Goal: Task Accomplishment & Management: Complete application form

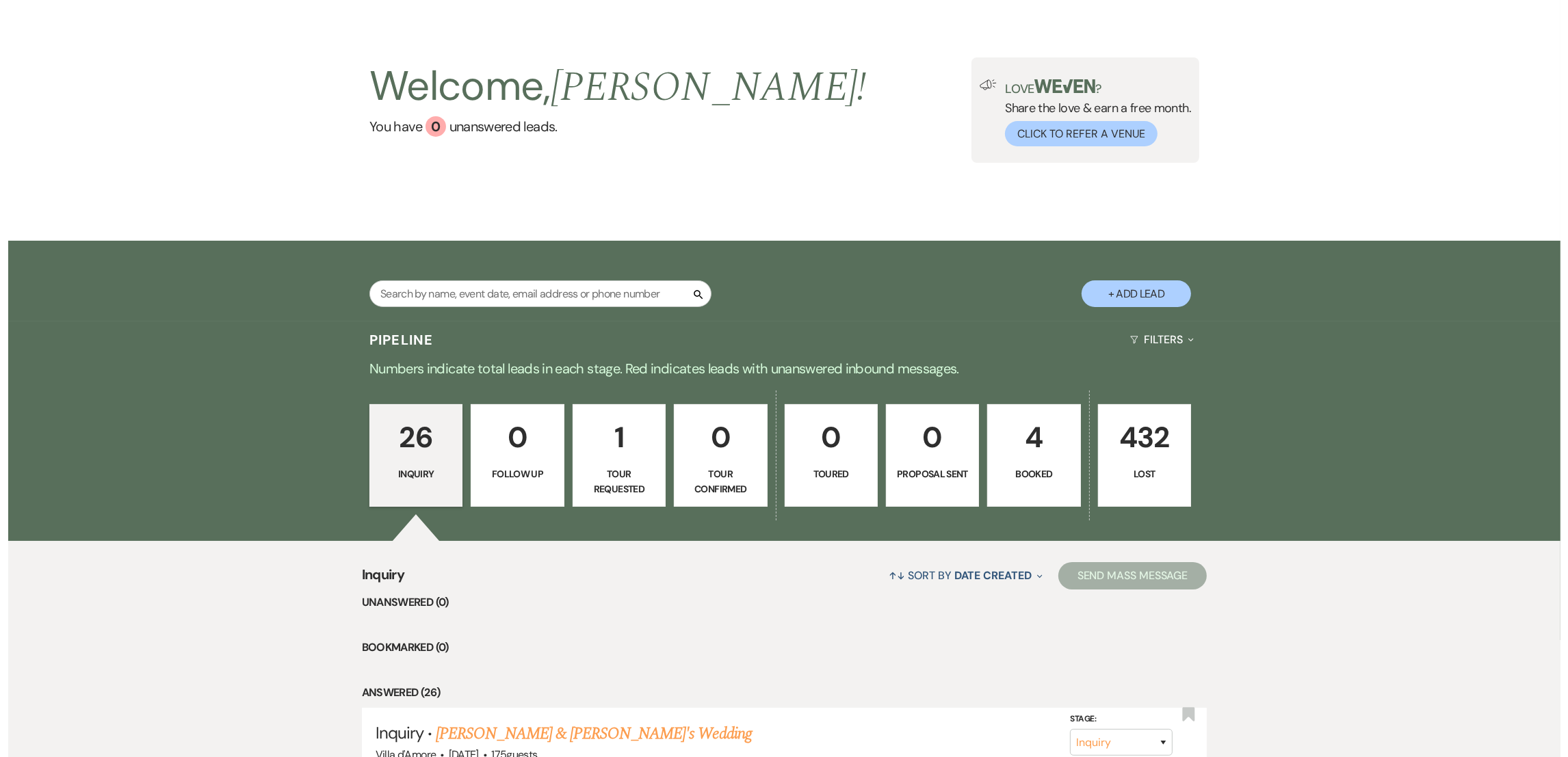
scroll to position [32, 0]
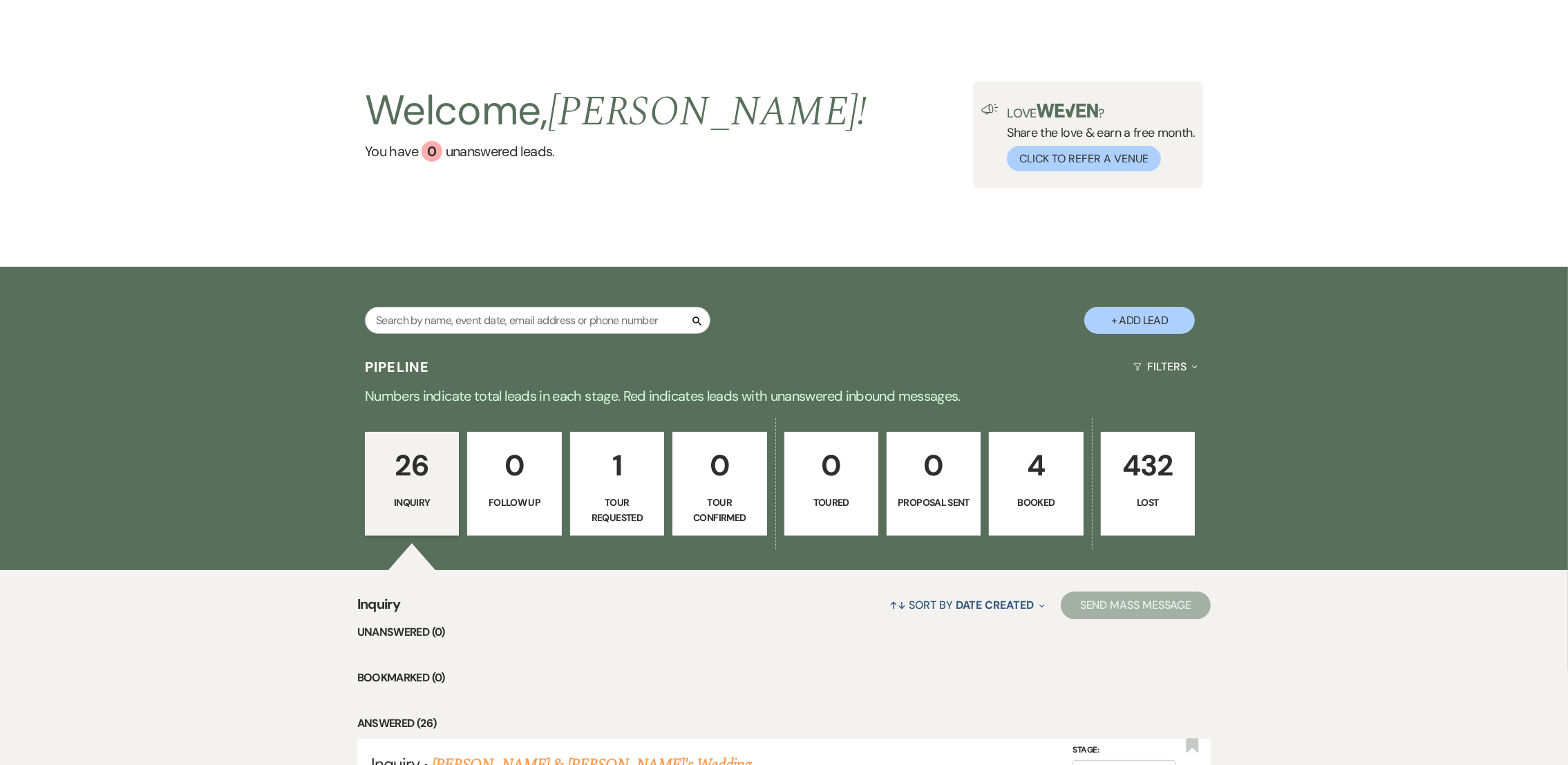
click at [1159, 321] on button "+ Add Lead" at bounding box center [1140, 320] width 111 height 27
select select "808"
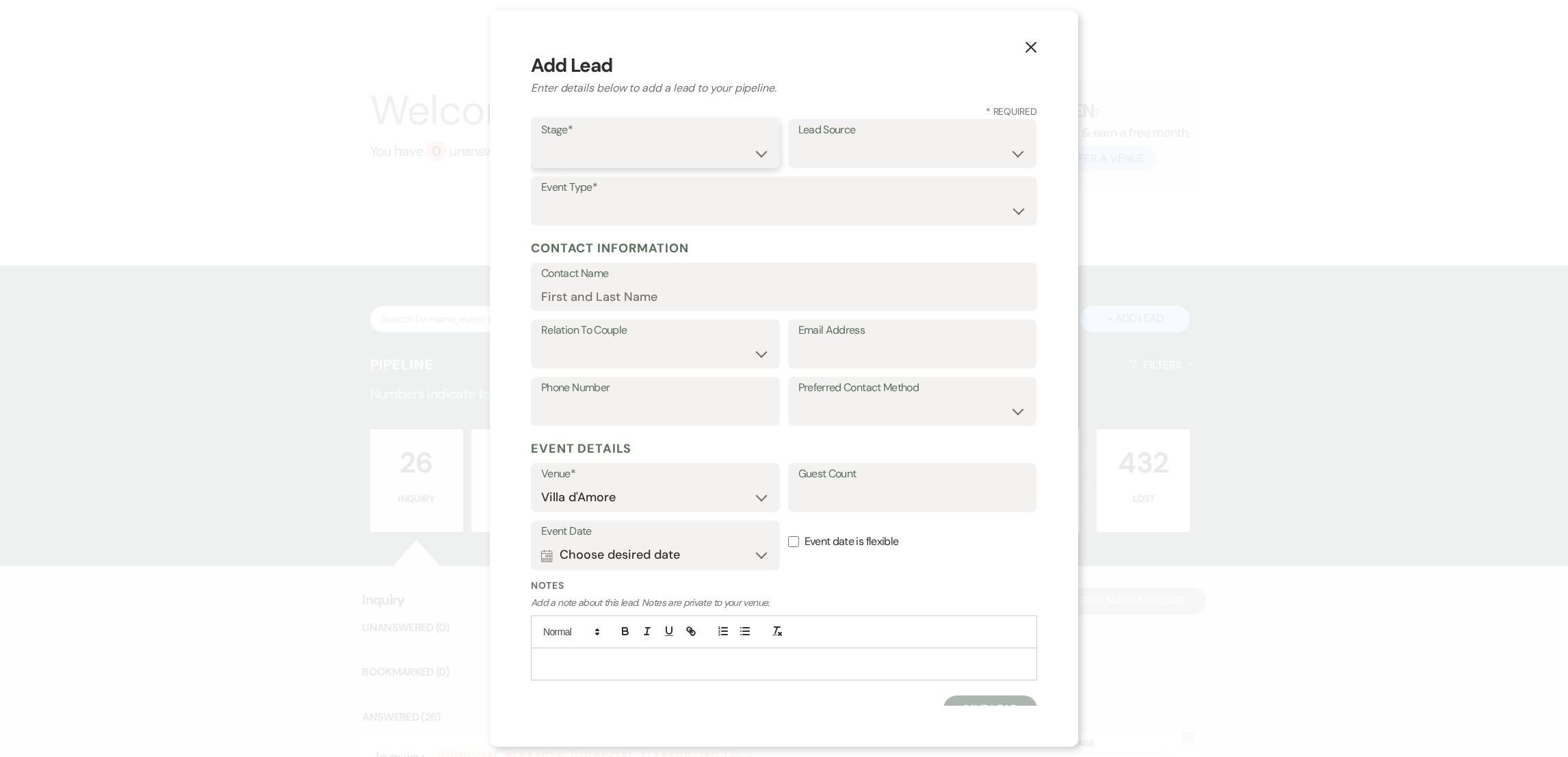
click at [622, 158] on select "Inquiry Follow Up Tour Requested Tour Confirmed Toured Proposal Sent Booked Lost" at bounding box center [655, 153] width 228 height 27
select select "1"
click at [541, 140] on select "Inquiry Follow Up Tour Requested Tour Confirmed Toured Proposal Sent Booked Lost" at bounding box center [655, 153] width 228 height 27
click at [822, 158] on select "Weven Venue Website Instagram Facebook Pinterest Google The Knot Wedding Wire H…" at bounding box center [912, 153] width 228 height 27
select select "2"
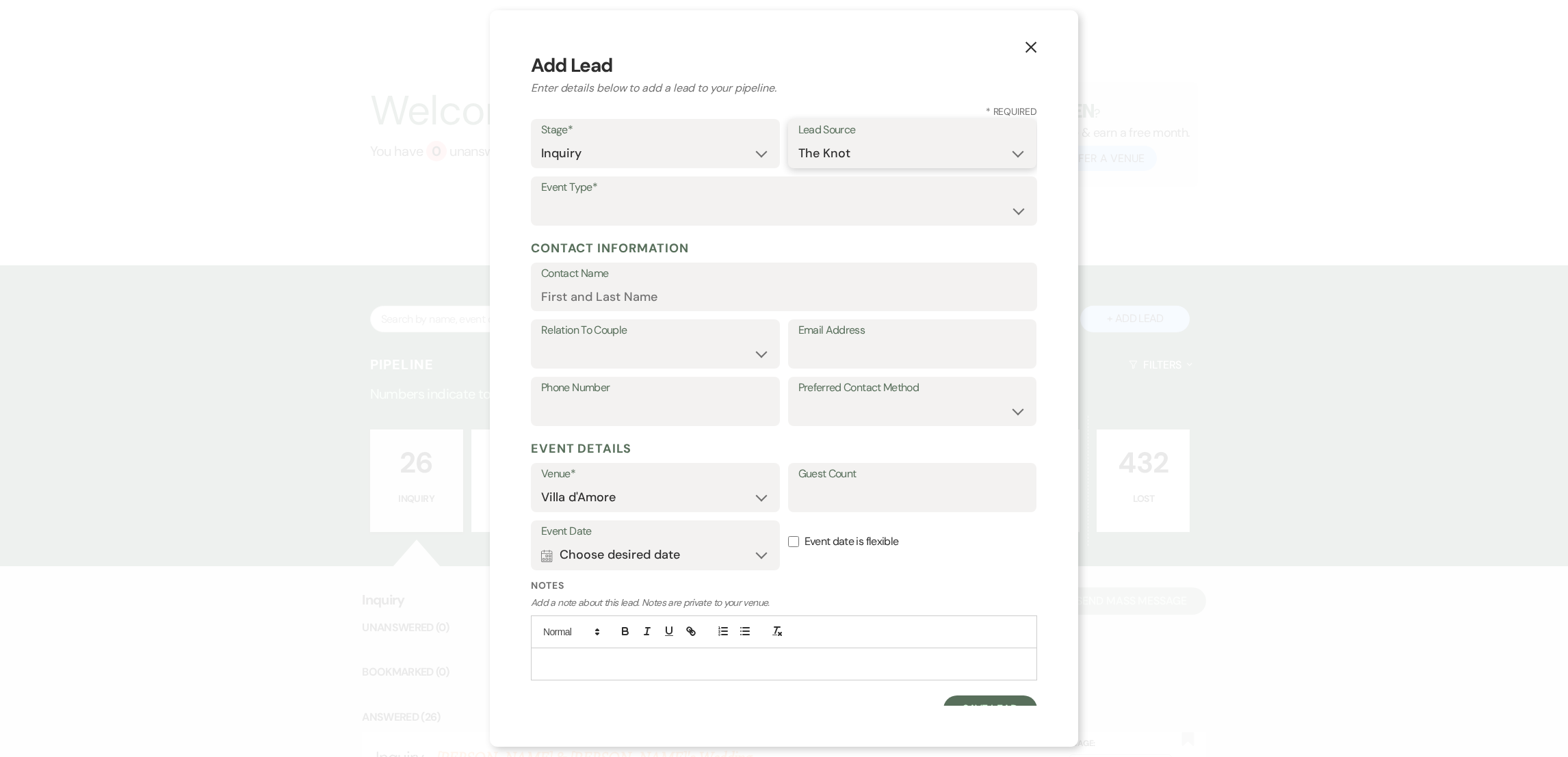
click at [798, 140] on select "Weven Venue Website Instagram Facebook Pinterest Google The Knot Wedding Wire H…" at bounding box center [912, 153] width 228 height 27
click at [592, 216] on select "Wedding Anniversary Party Baby Shower Bachelorette / Bachelor Party Birthday Pa…" at bounding box center [783, 211] width 485 height 27
select select "1"
click at [541, 197] on select "Wedding Anniversary Party Baby Shower Bachelorette / Bachelor Party Birthday Pa…" at bounding box center [783, 211] width 485 height 27
click at [587, 316] on form "Stage* Inquiry Follow Up Tour Requested Tour Confirmed Toured Proposal Sent Boo…" at bounding box center [784, 420] width 506 height 604
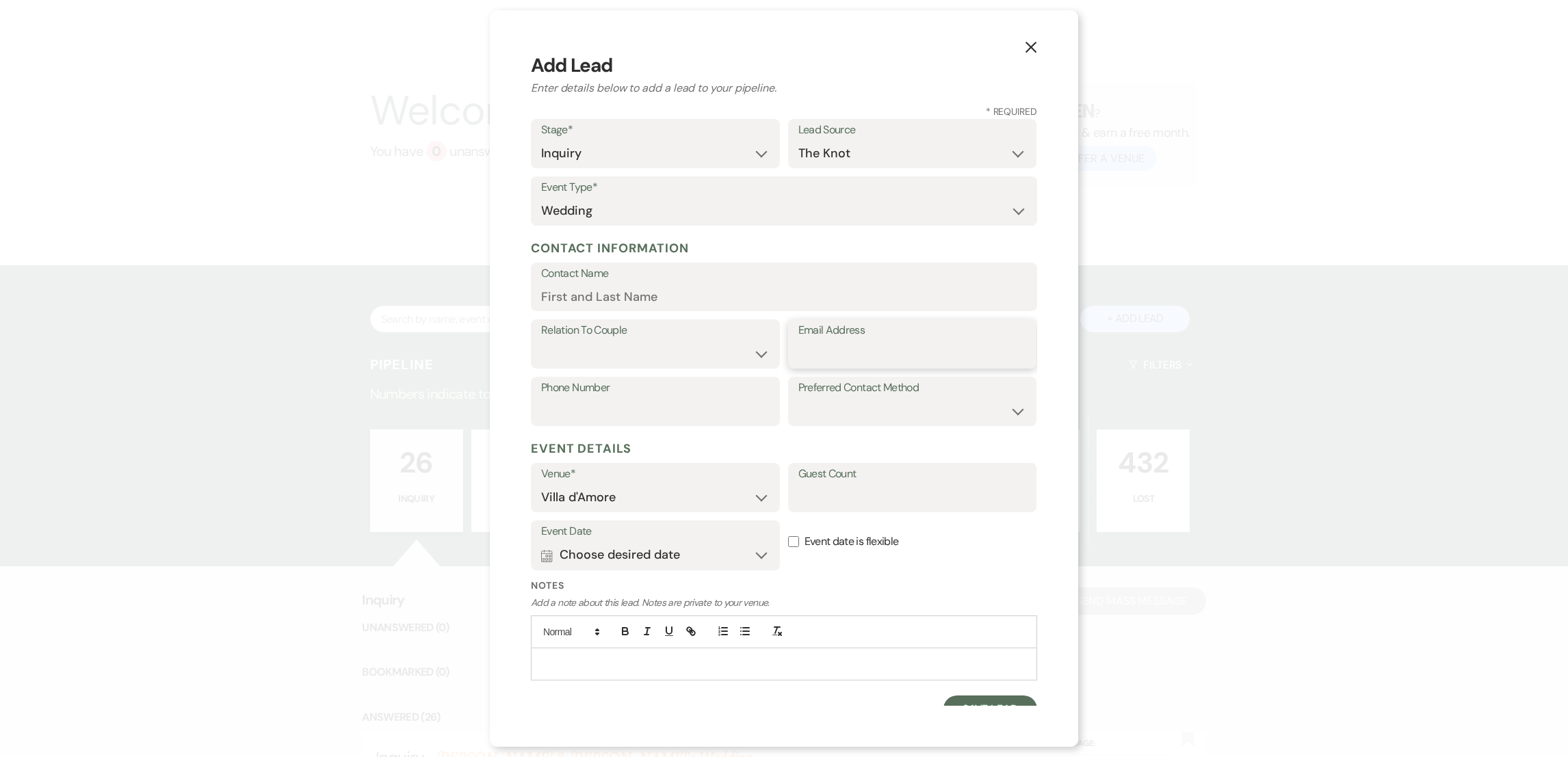
click at [817, 352] on input "Email Address" at bounding box center [912, 354] width 228 height 27
paste input "[EMAIL_ADDRESS][DOMAIN_NAME]"
type input "[EMAIL_ADDRESS][DOMAIN_NAME]"
click at [643, 345] on select "Couple Planner Parent of Couple Family Member Friend Other" at bounding box center [655, 354] width 228 height 27
select select "1"
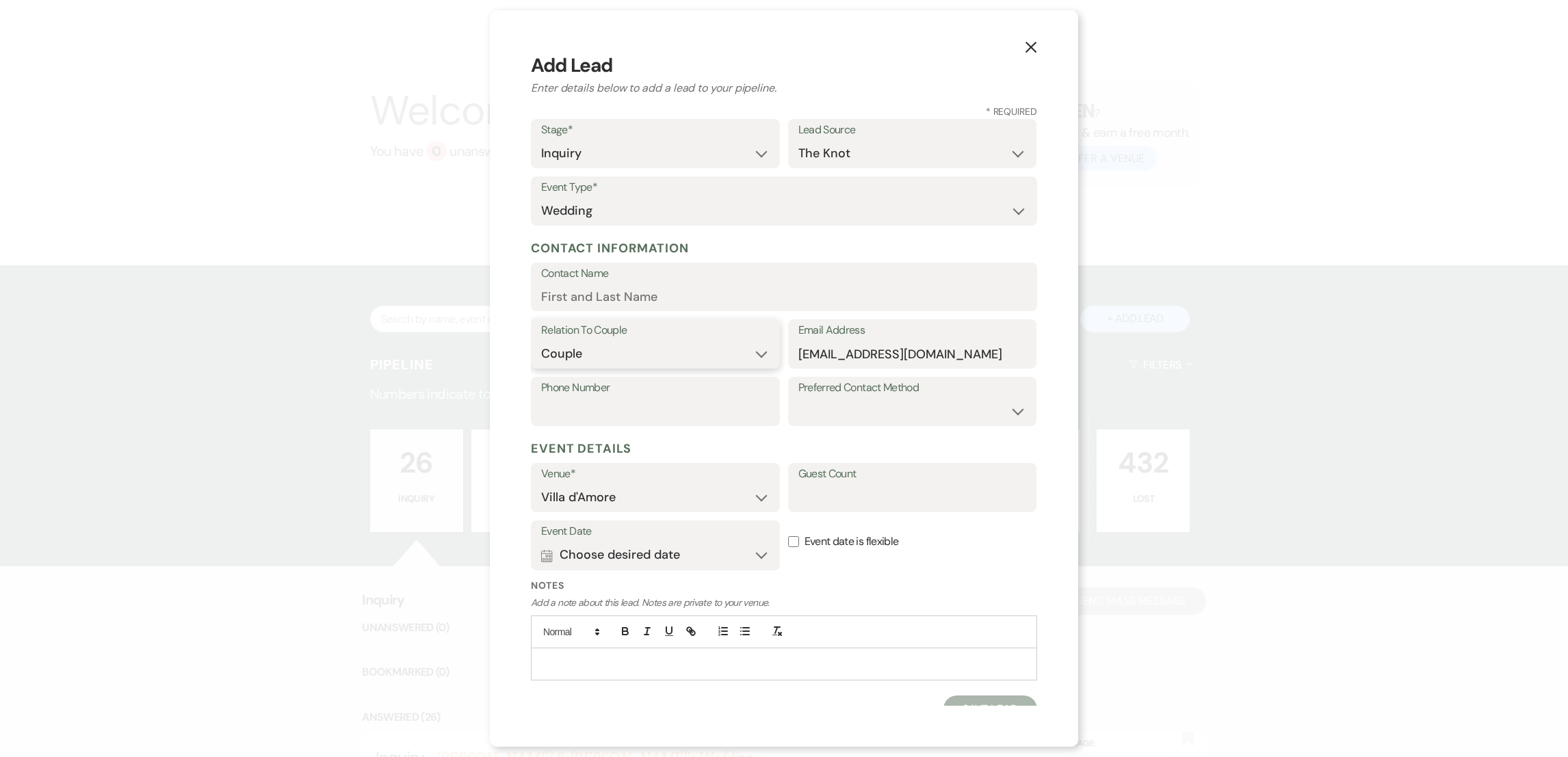
click at [541, 341] on select "Couple Planner Parent of Couple Family Member Friend Other" at bounding box center [655, 354] width 228 height 27
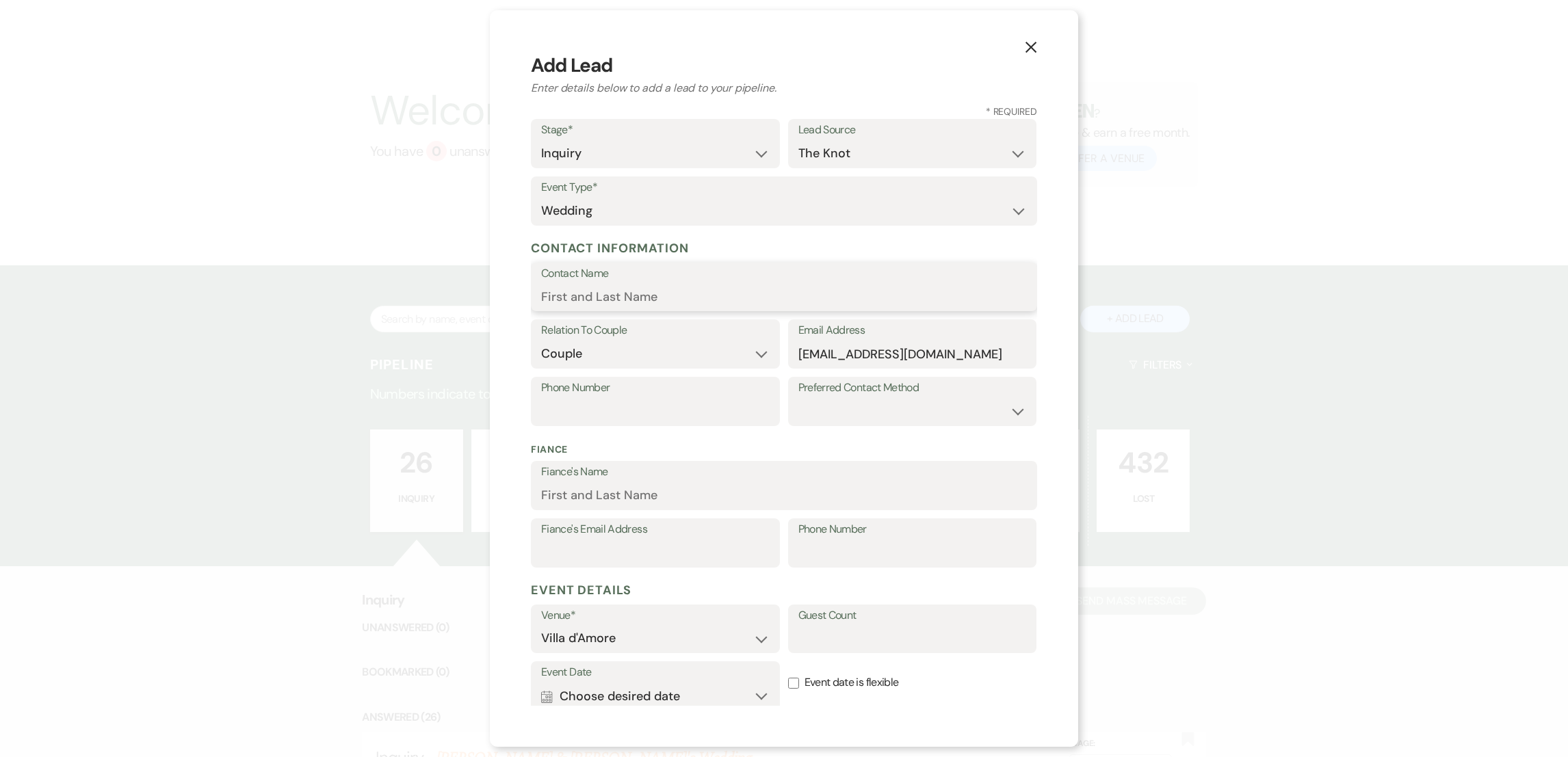
click at [581, 294] on input "Contact Name" at bounding box center [783, 296] width 485 height 27
type input "[PERSON_NAME]"
click at [817, 407] on select "Email Phone Text" at bounding box center [912, 411] width 228 height 27
select select "email"
click at [798, 398] on select "Email Phone Text" at bounding box center [912, 411] width 228 height 27
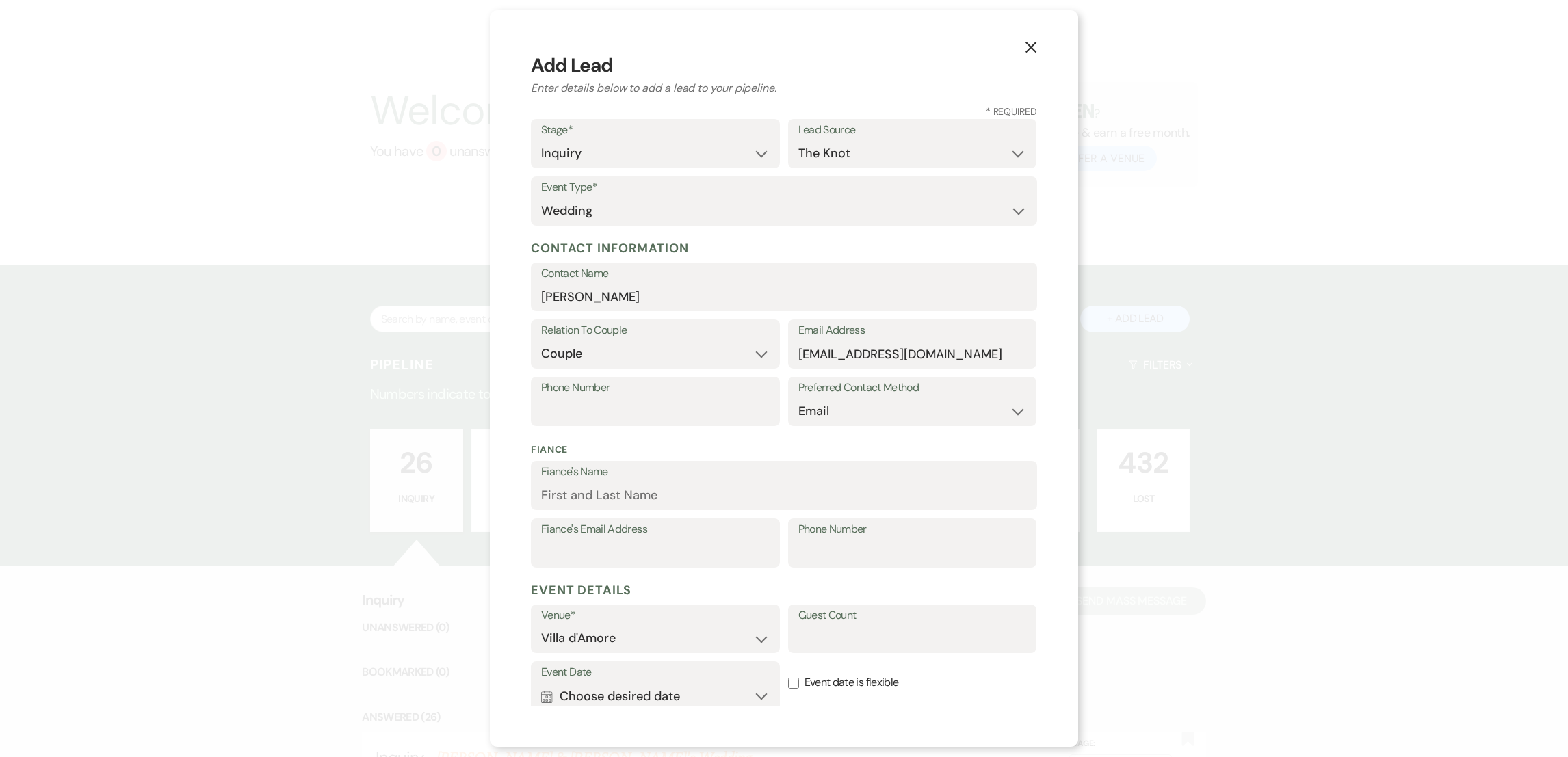
click at [834, 624] on label "Guest Count" at bounding box center [912, 616] width 228 height 20
click at [834, 625] on input "Guest Count" at bounding box center [912, 638] width 228 height 27
type input "175"
click at [738, 698] on button "Calendar Choose desired date Expand" at bounding box center [655, 696] width 228 height 27
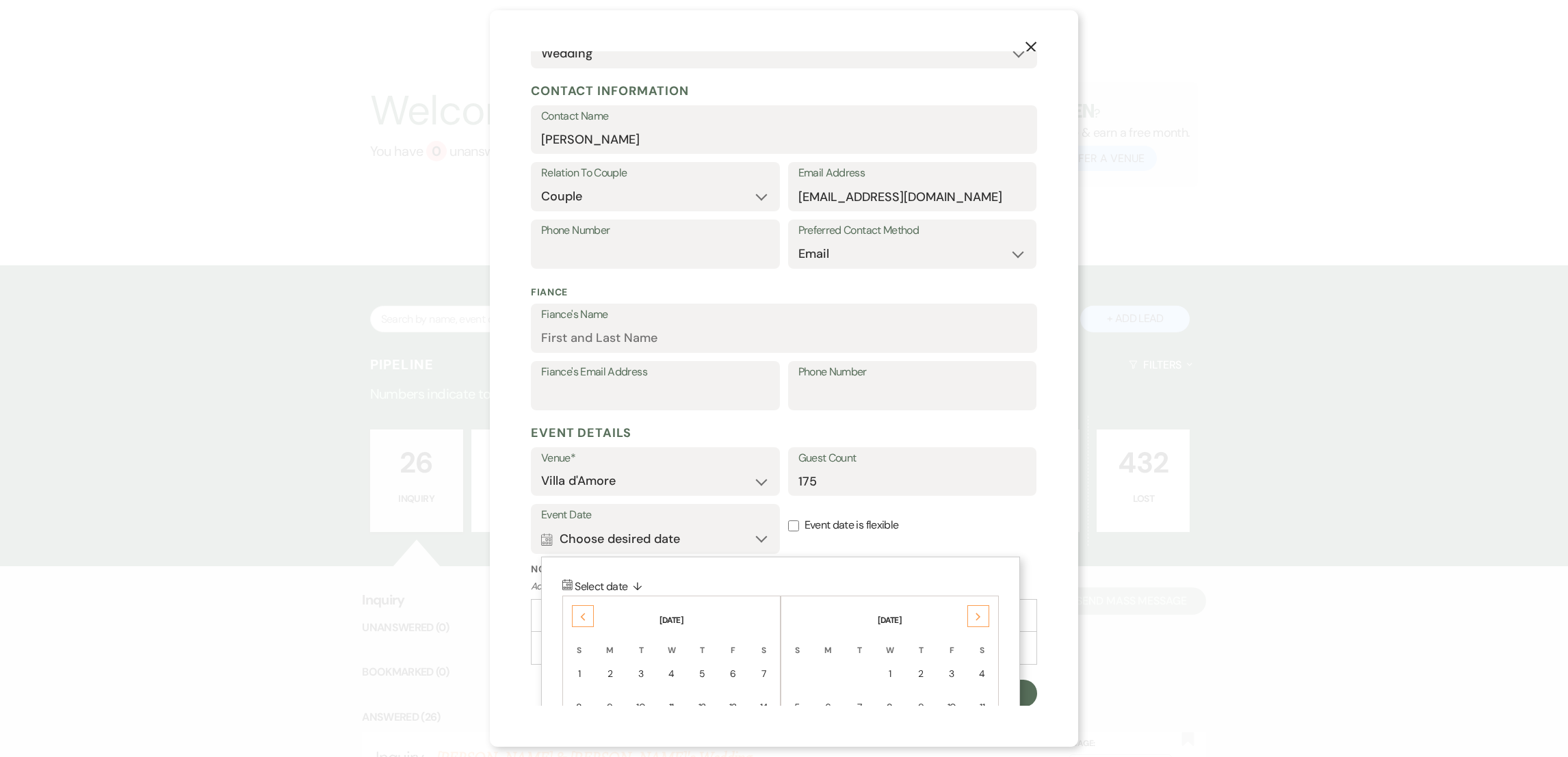
click at [981, 614] on icon "Next" at bounding box center [978, 617] width 7 height 8
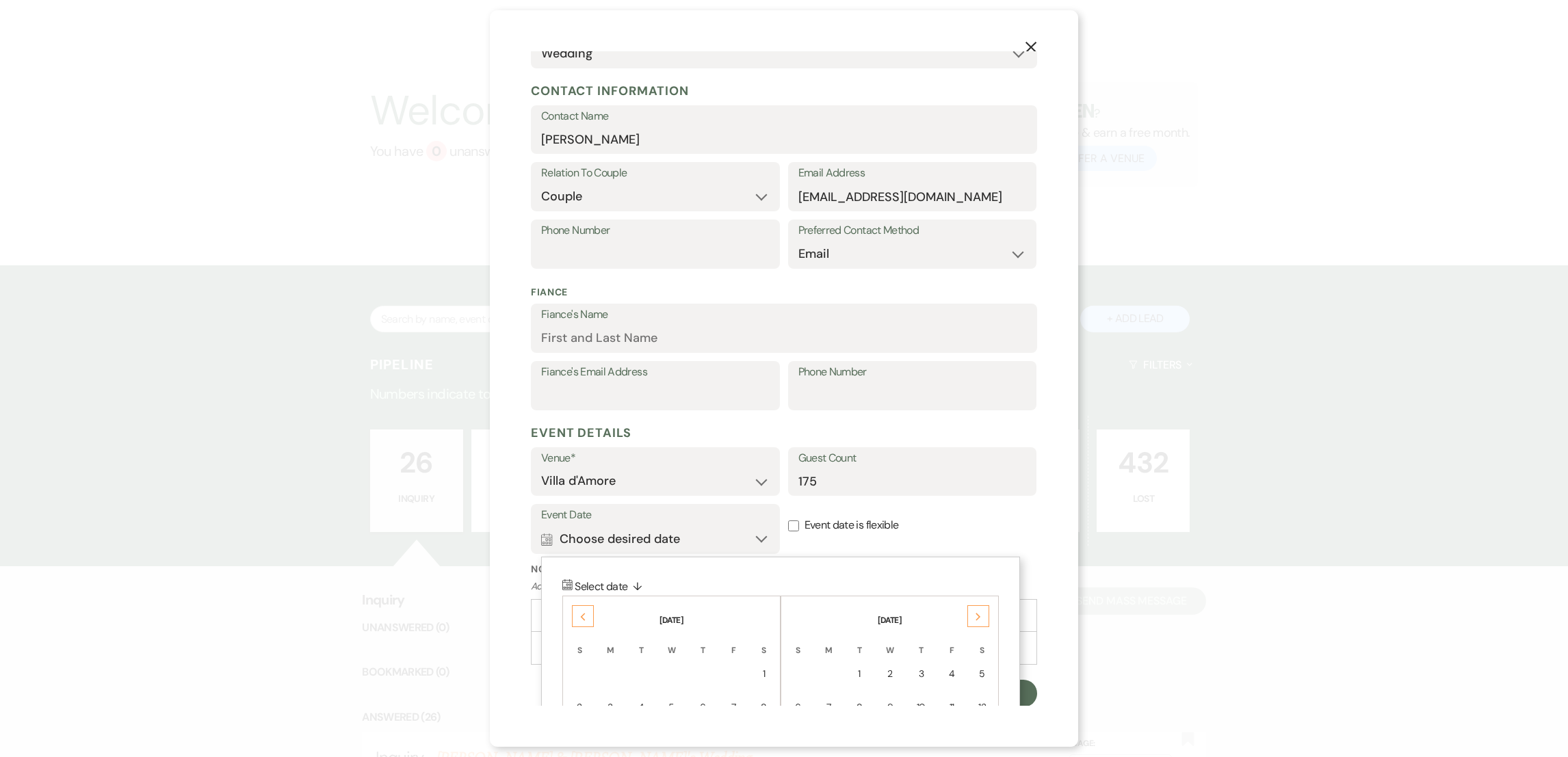
click at [981, 614] on icon "Next" at bounding box center [978, 617] width 7 height 8
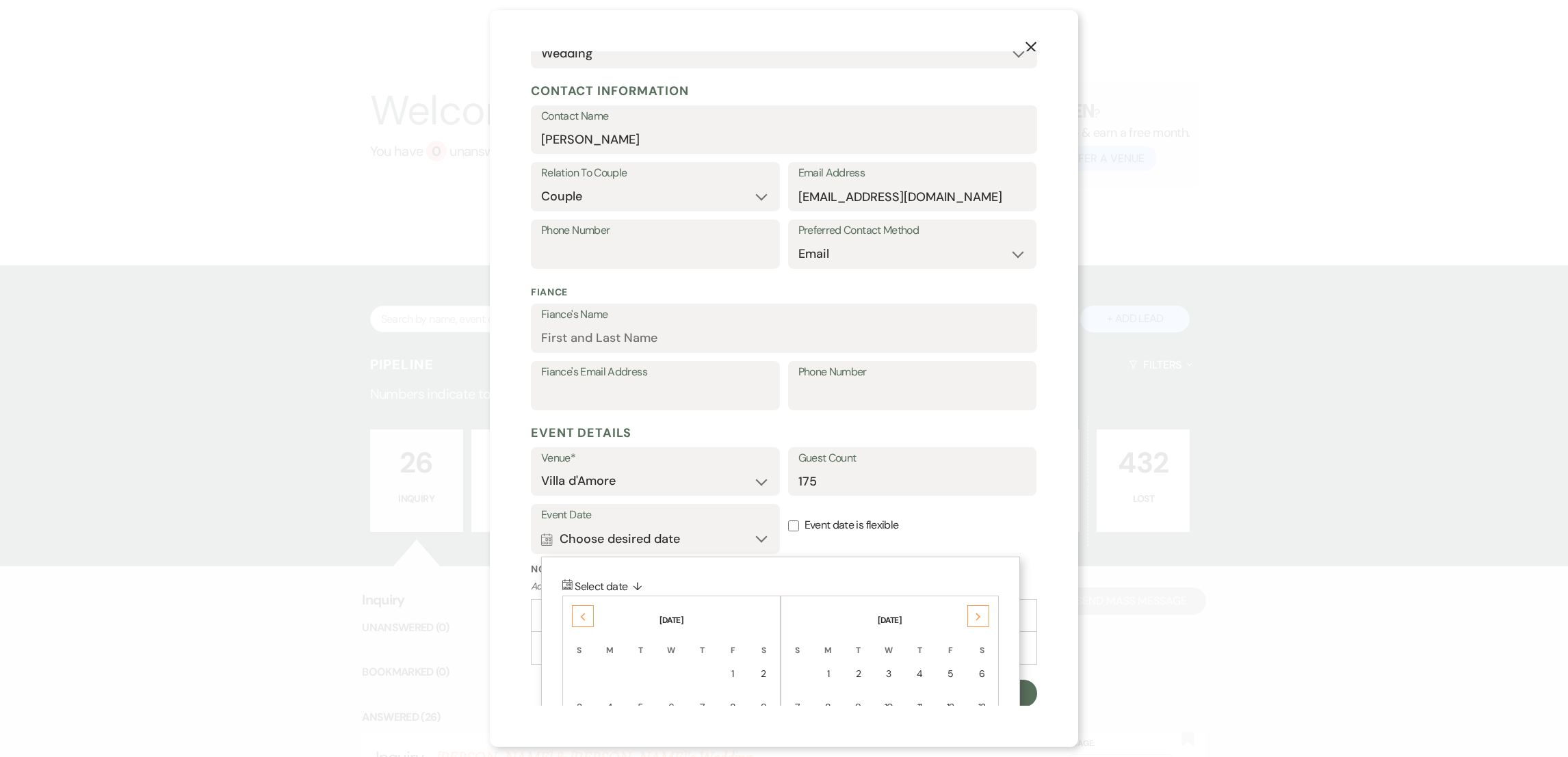
click at [981, 614] on icon "Next" at bounding box center [978, 617] width 7 height 8
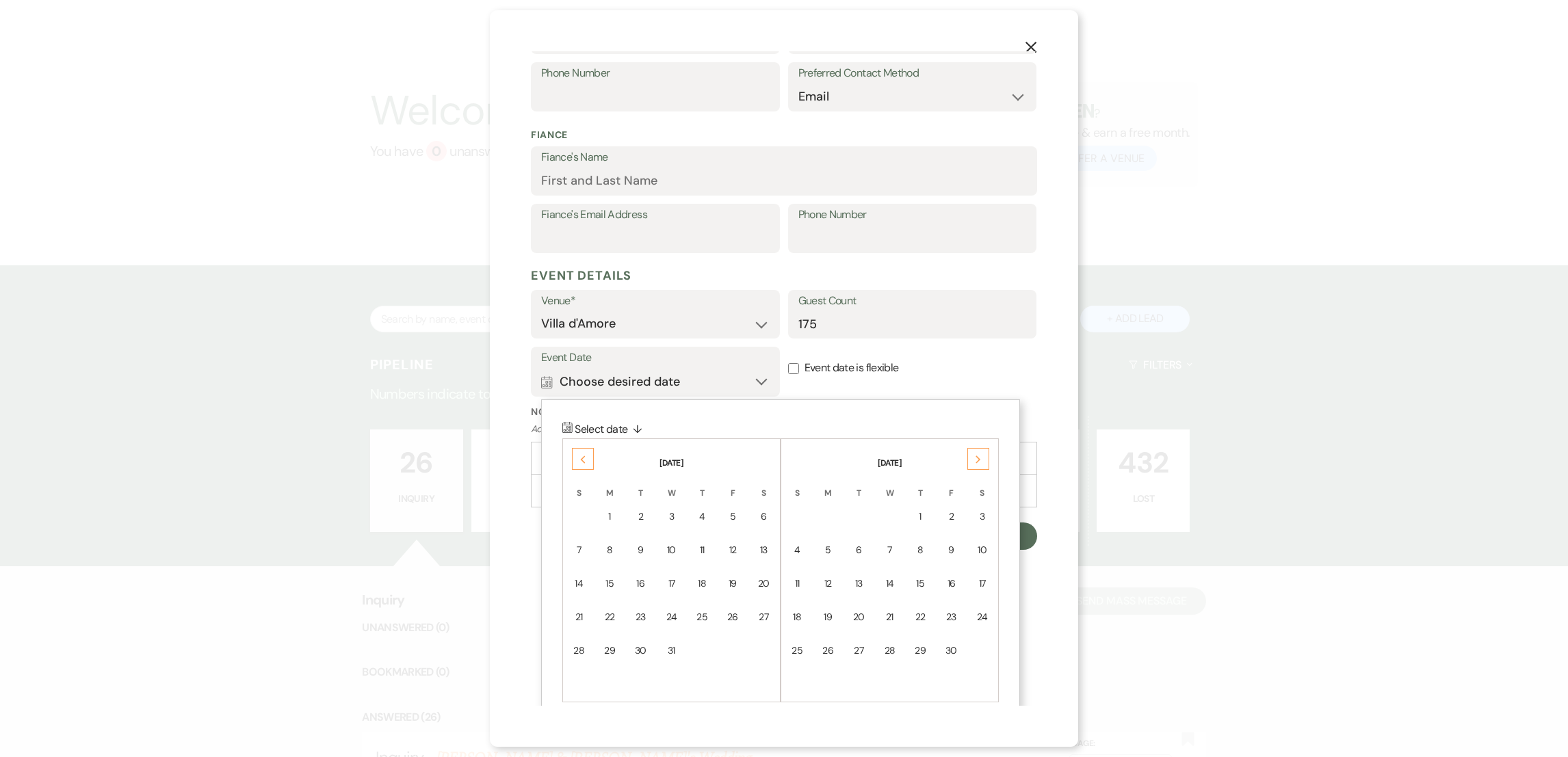
scroll to position [328, 0]
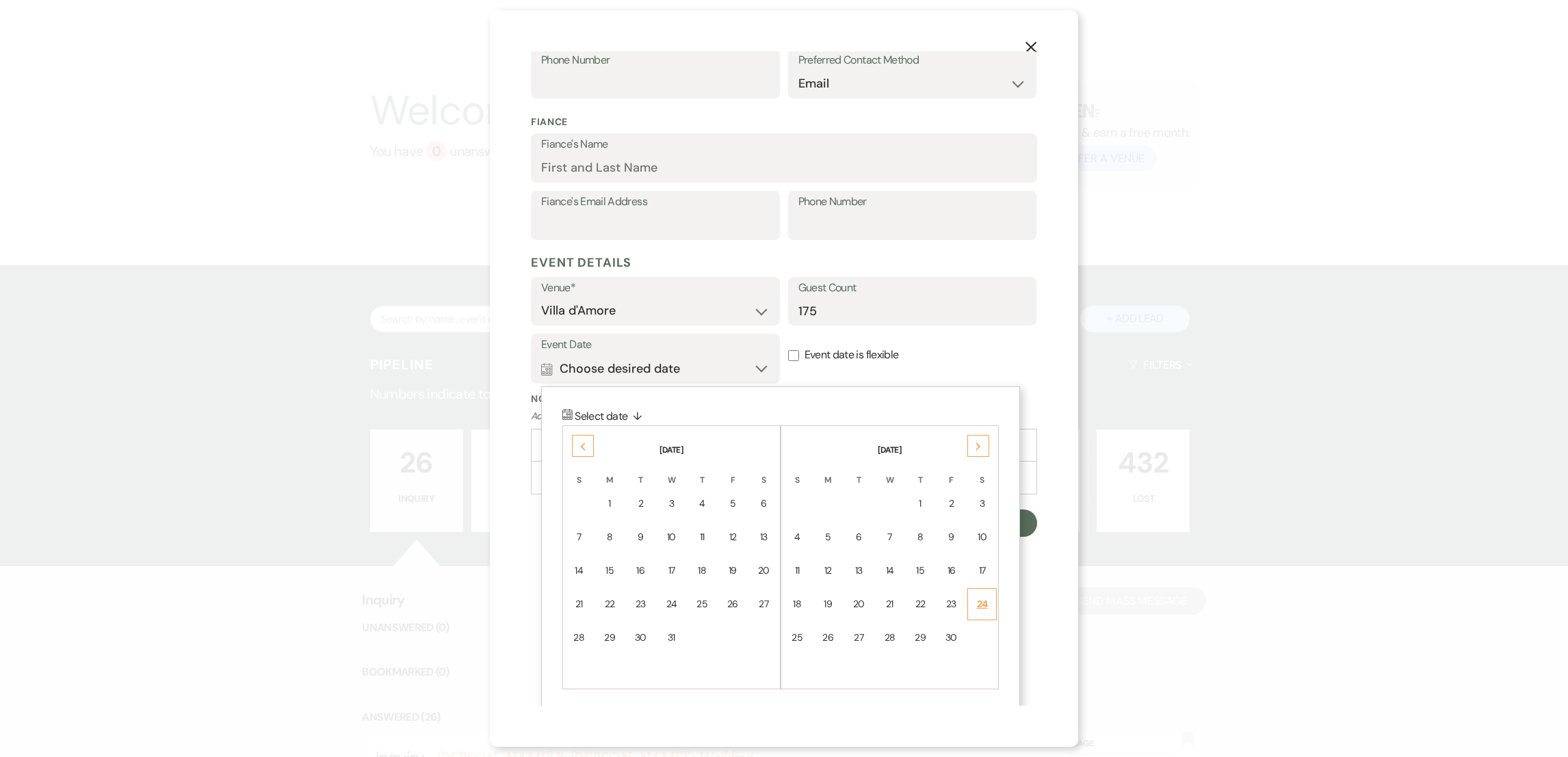
click at [978, 599] on div "24" at bounding box center [982, 604] width 12 height 14
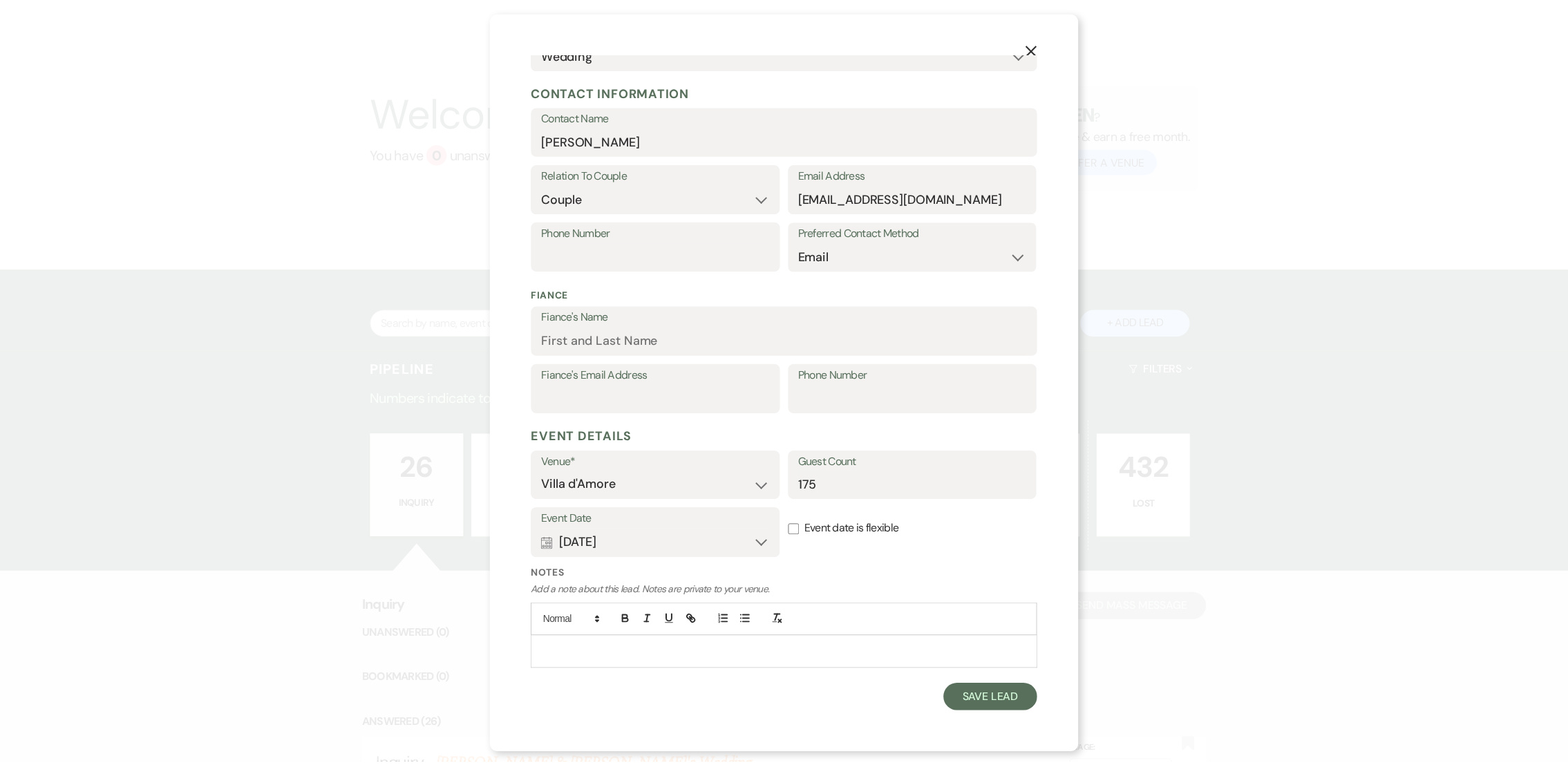
scroll to position [159, 0]
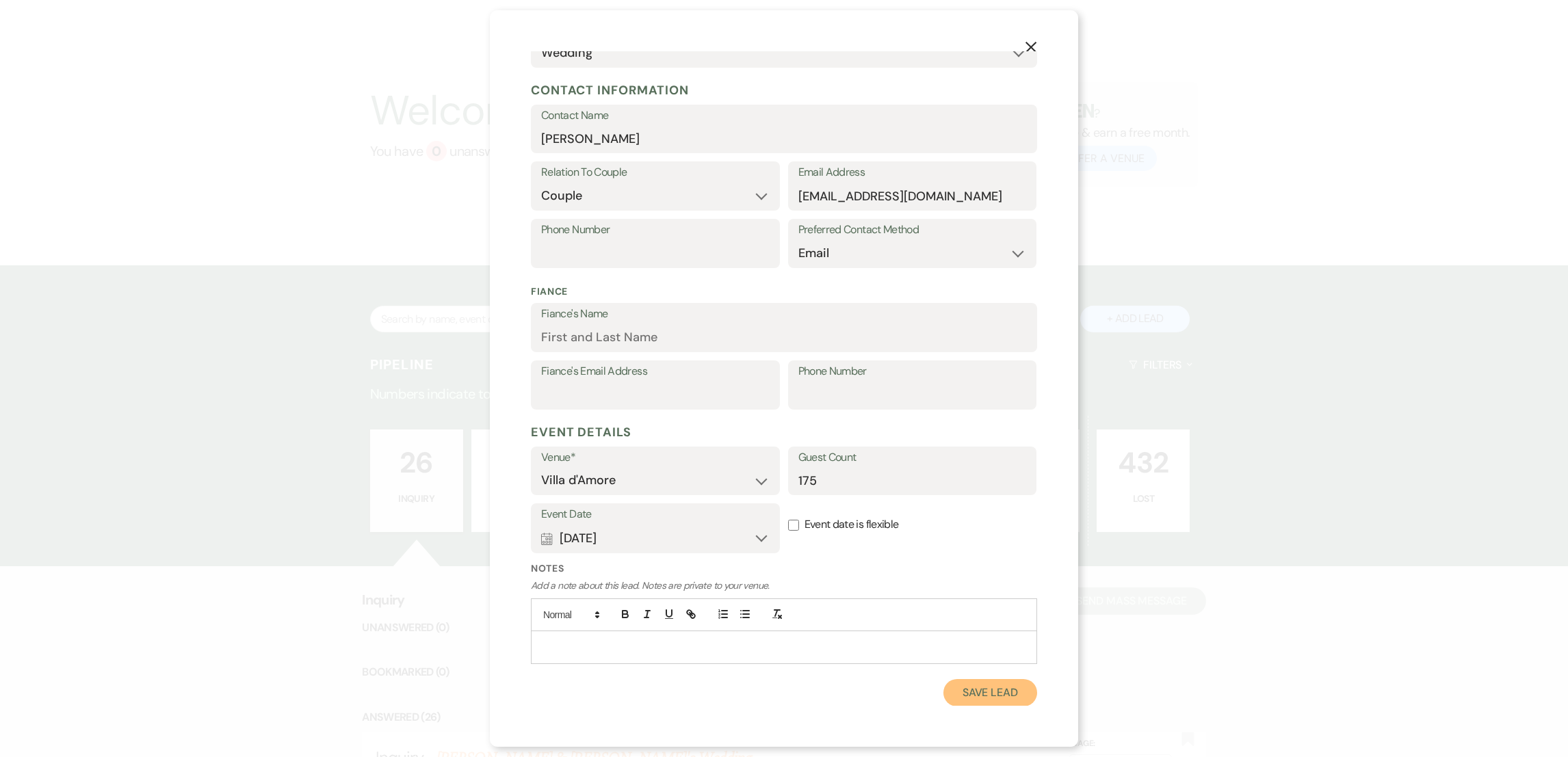
click at [962, 694] on button "Save Lead" at bounding box center [990, 692] width 94 height 27
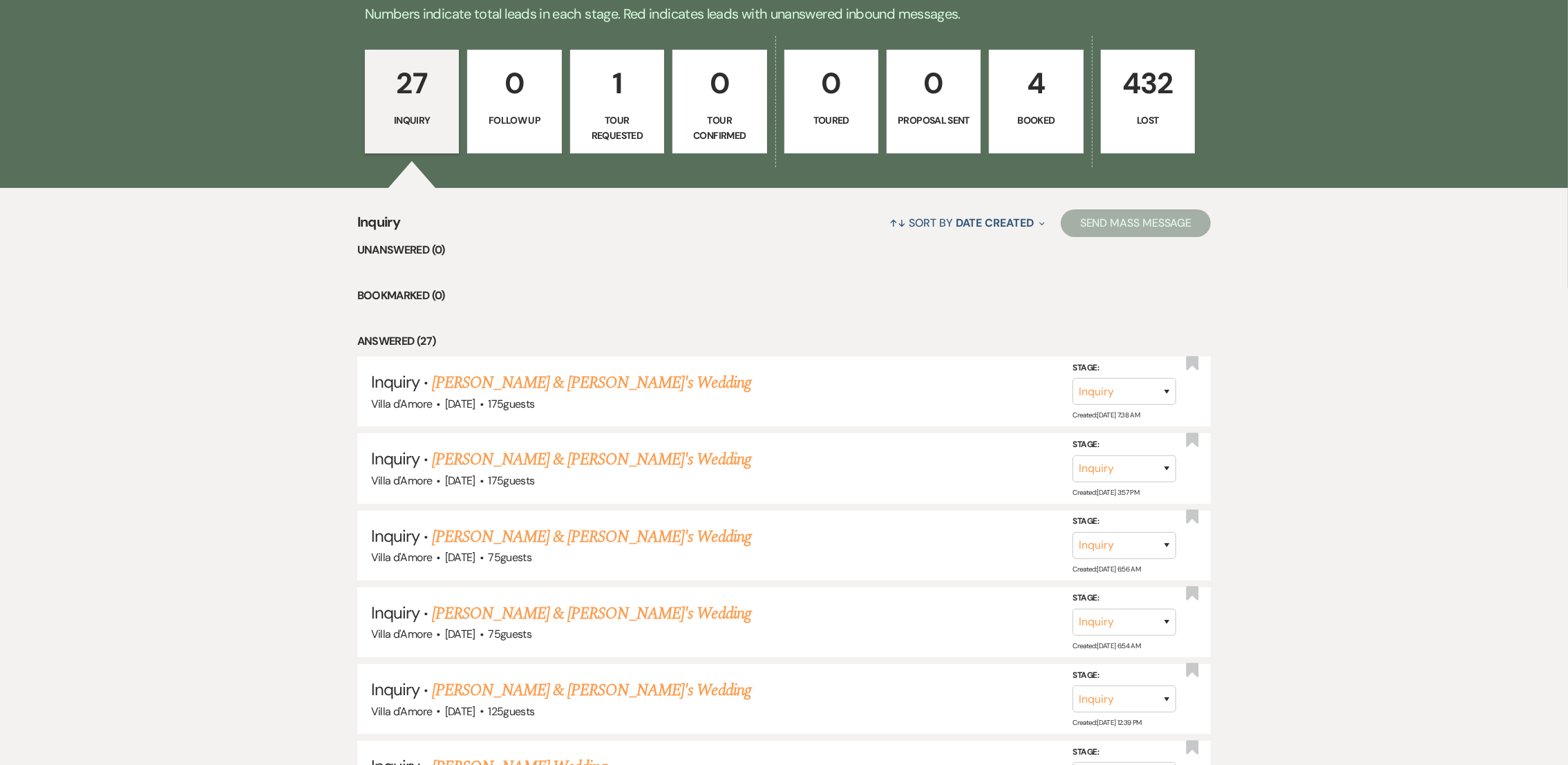
scroll to position [492, 0]
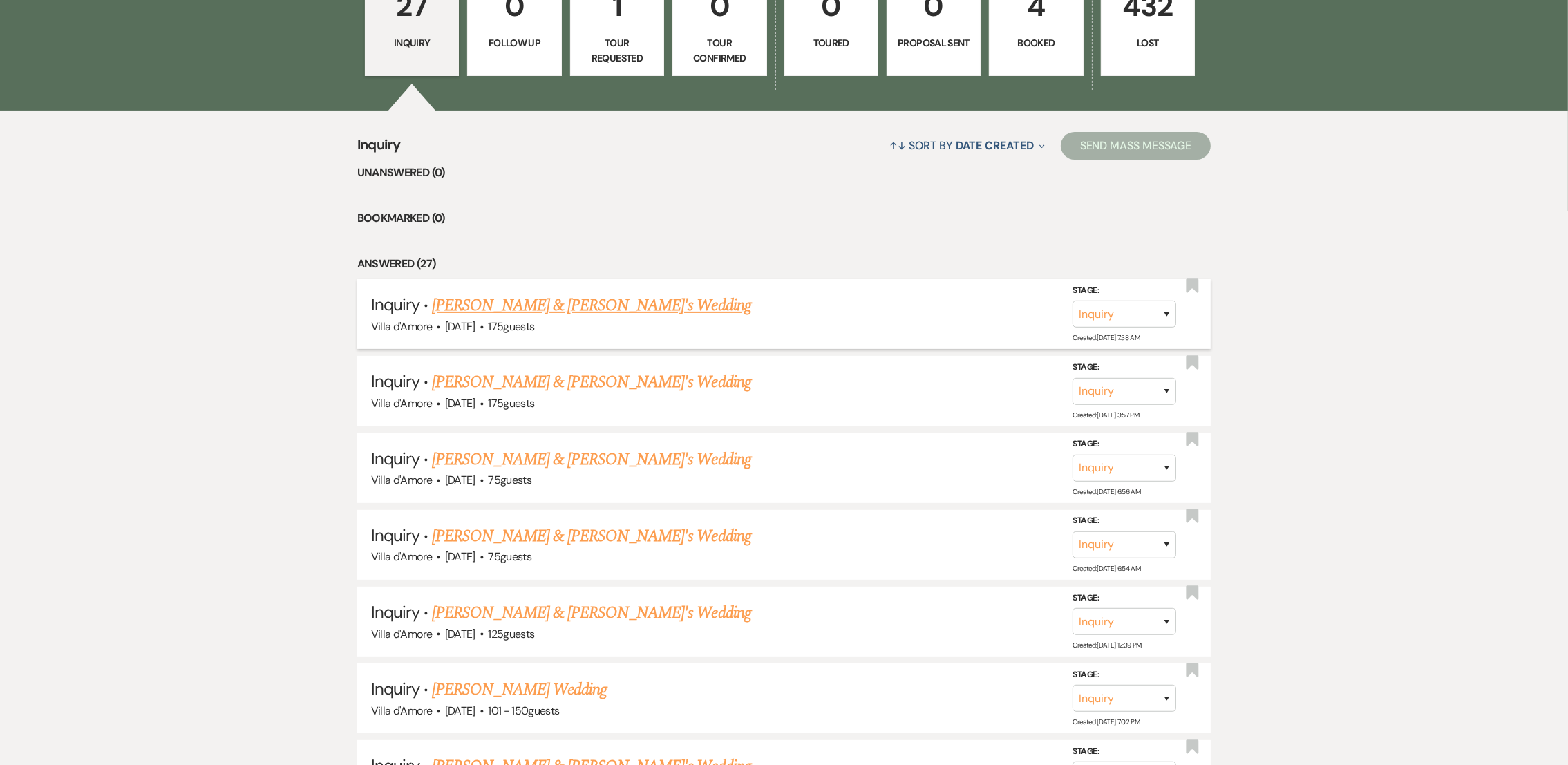
click at [525, 318] on div "Villa d'Amore · [DATE] · 175 guests" at bounding box center [784, 326] width 826 height 18
click at [499, 302] on link "[PERSON_NAME] & [PERSON_NAME]'s Wedding" at bounding box center [591, 306] width 319 height 25
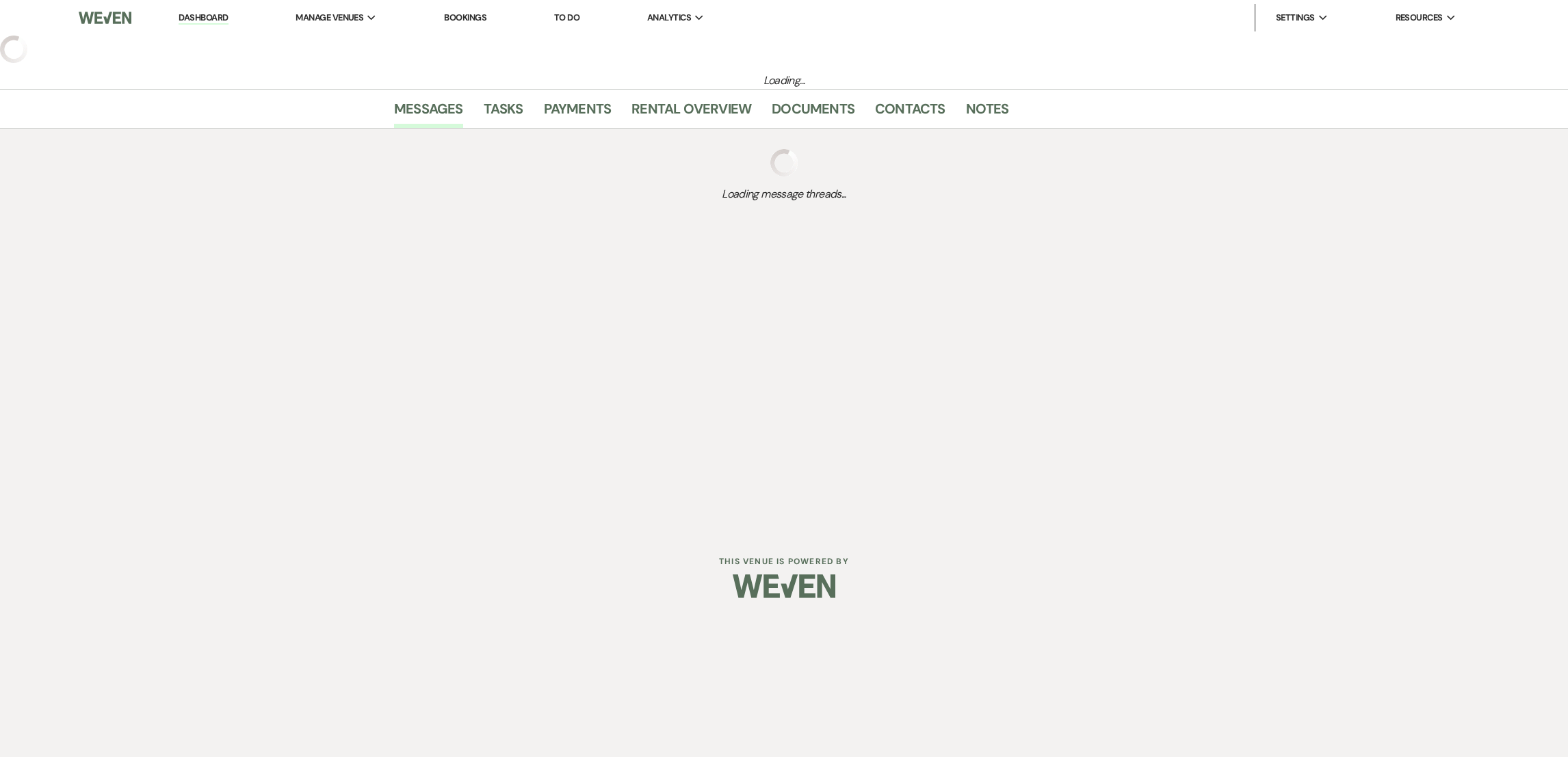
select select "2"
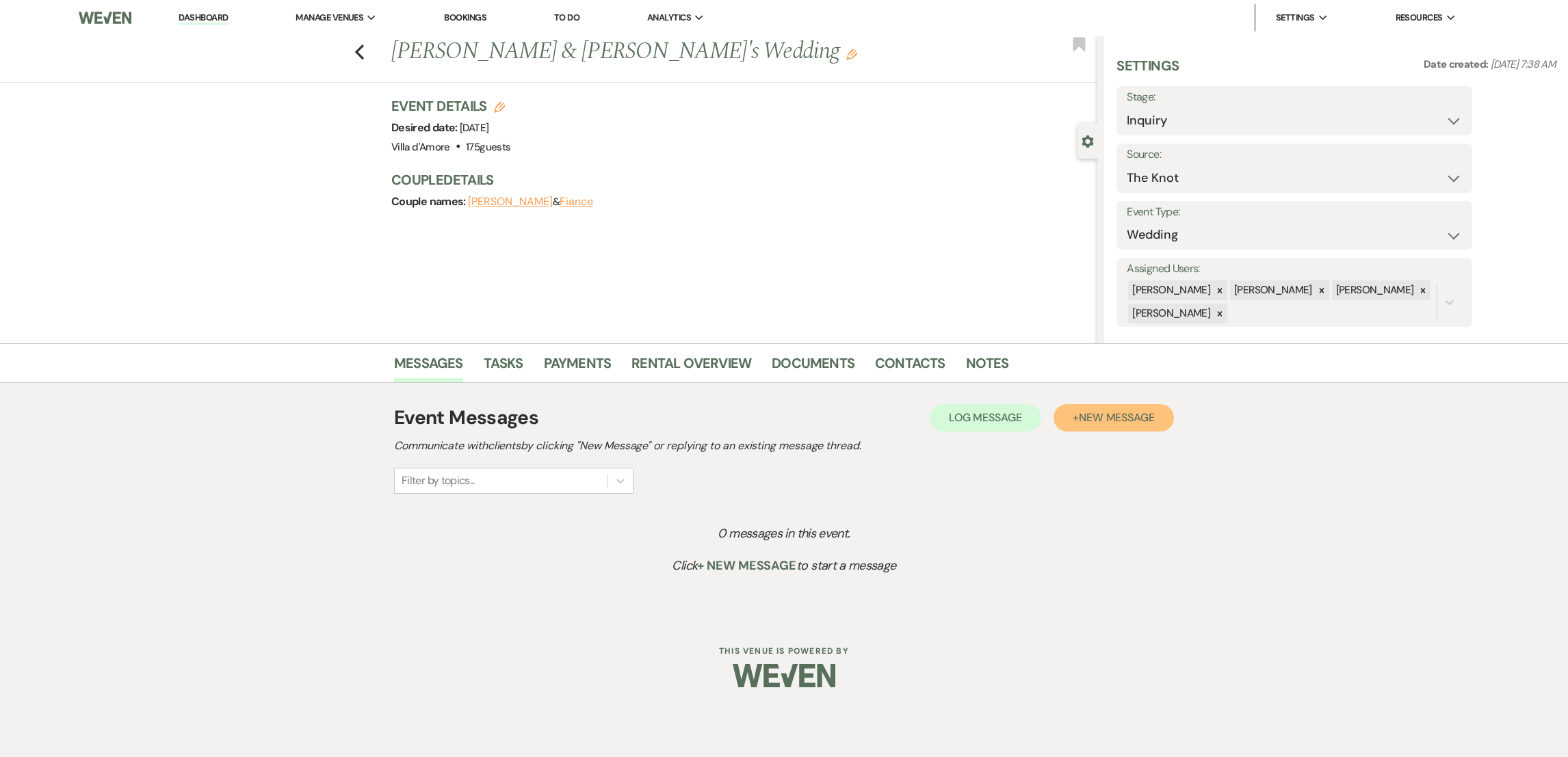
click at [1083, 422] on span "New Message" at bounding box center [1117, 417] width 76 height 14
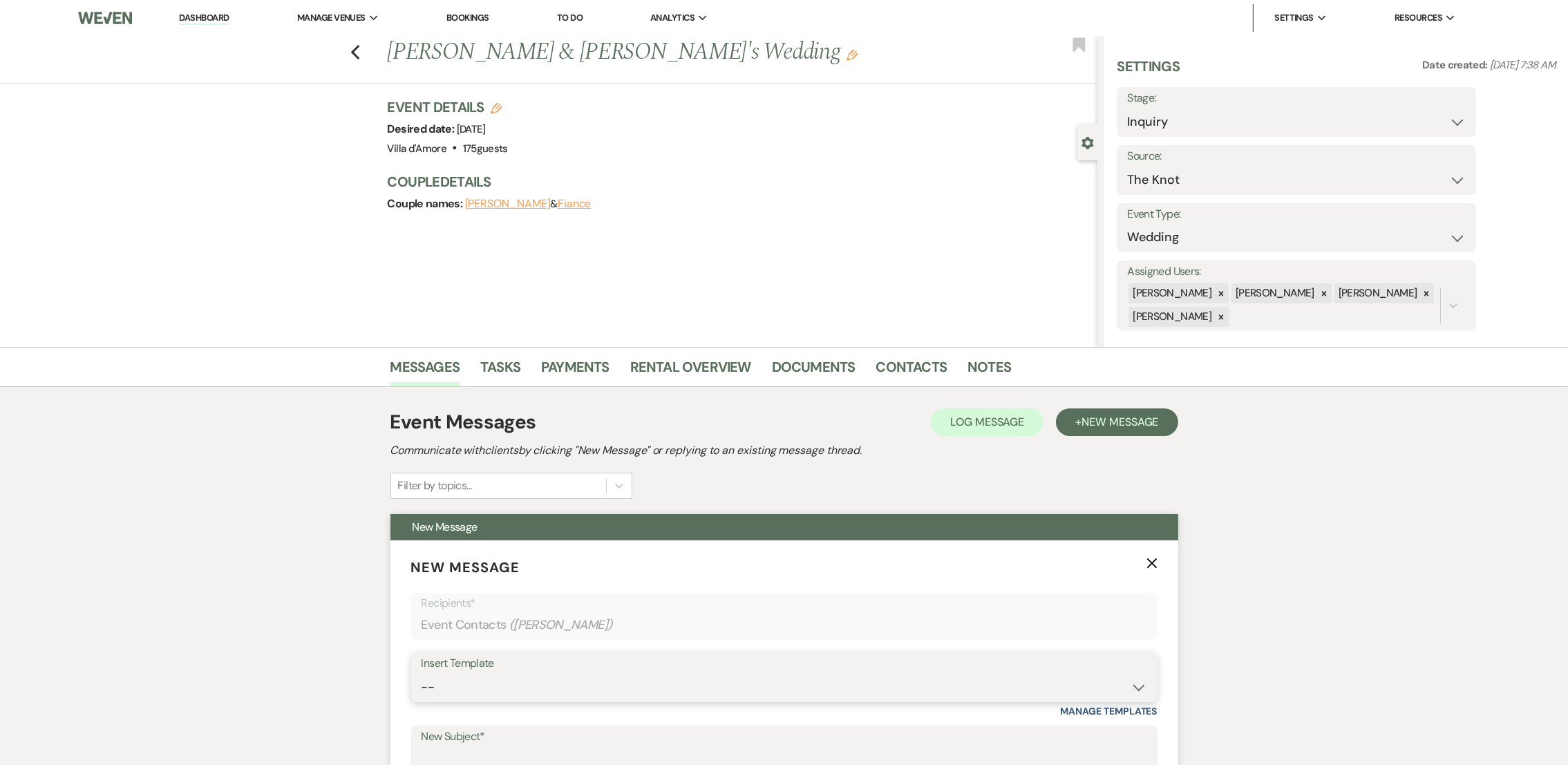
click at [608, 690] on select "-- auto responce weekends Tour Request Response Follow Up #1 (wedding) Weven Pl…" at bounding box center [784, 687] width 726 height 27
select select "4619"
click at [422, 674] on select "-- auto responce weekends Tour Request Response Follow Up #1 (wedding) Weven Pl…" at bounding box center [784, 687] width 726 height 27
type input "initial inquiry"
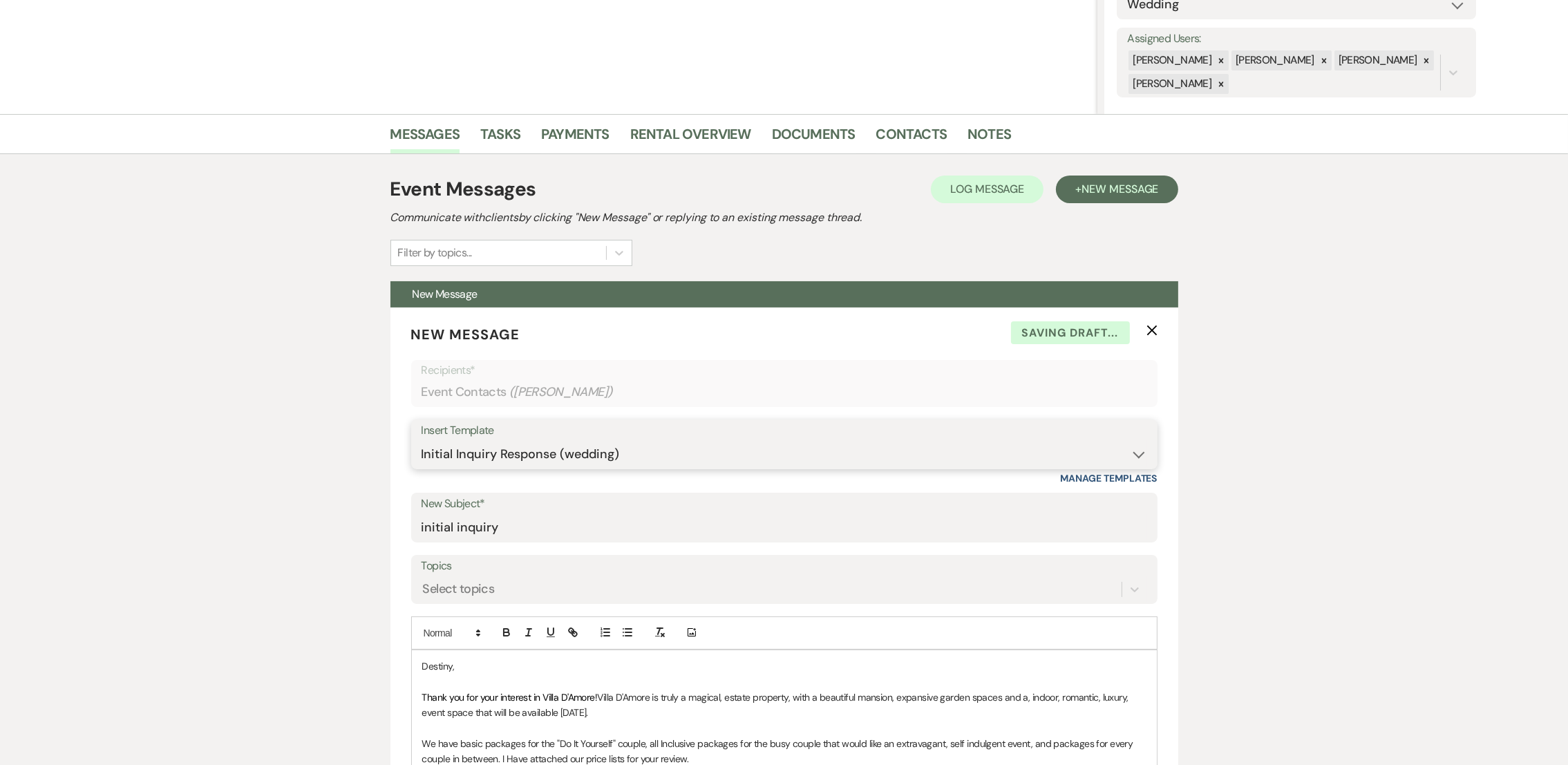
scroll to position [524, 0]
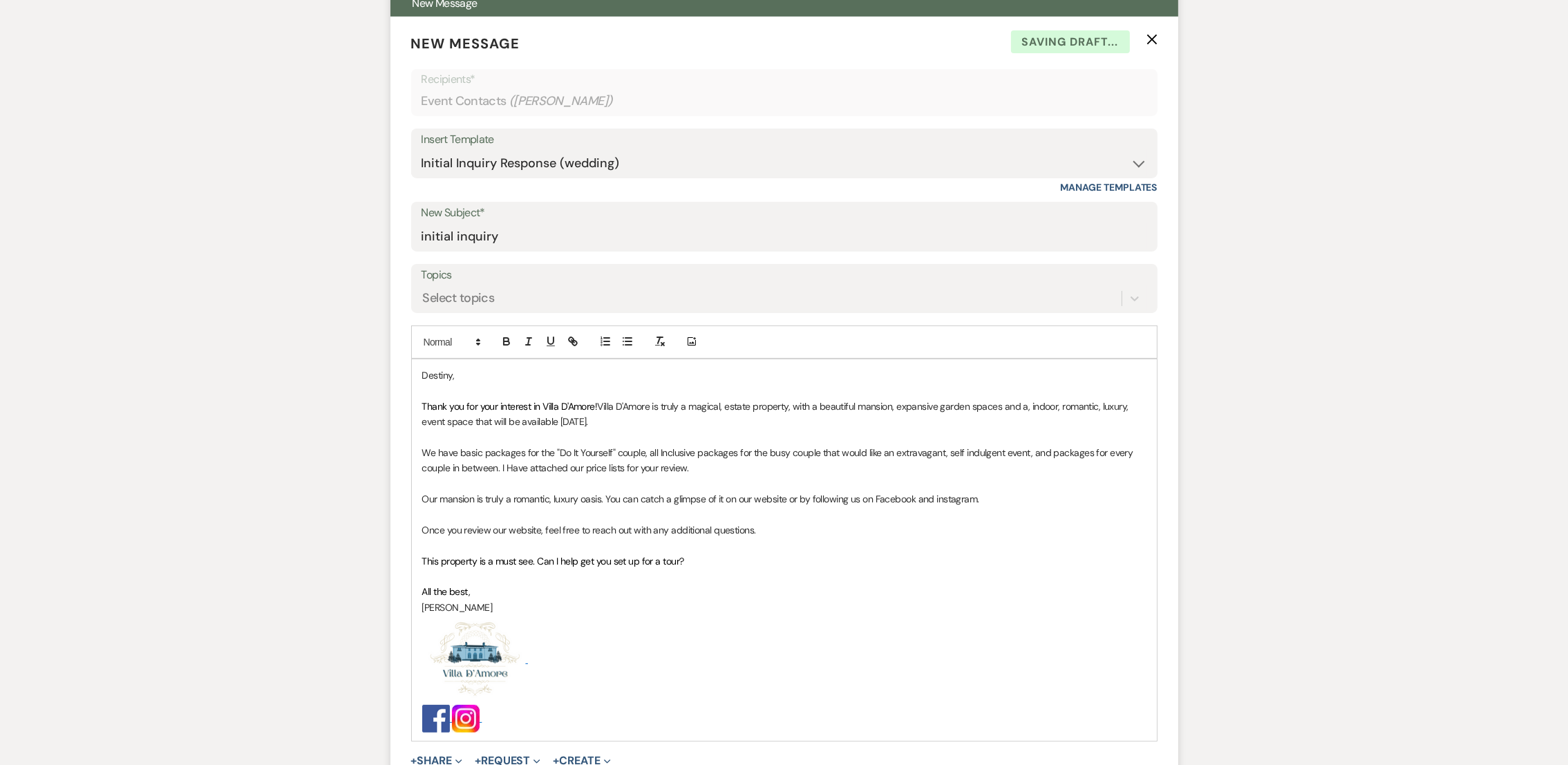
click at [623, 422] on p "Thank you for your interest in Villa D'Amore! Villa D'Amore is truly a magical,…" at bounding box center [784, 414] width 724 height 31
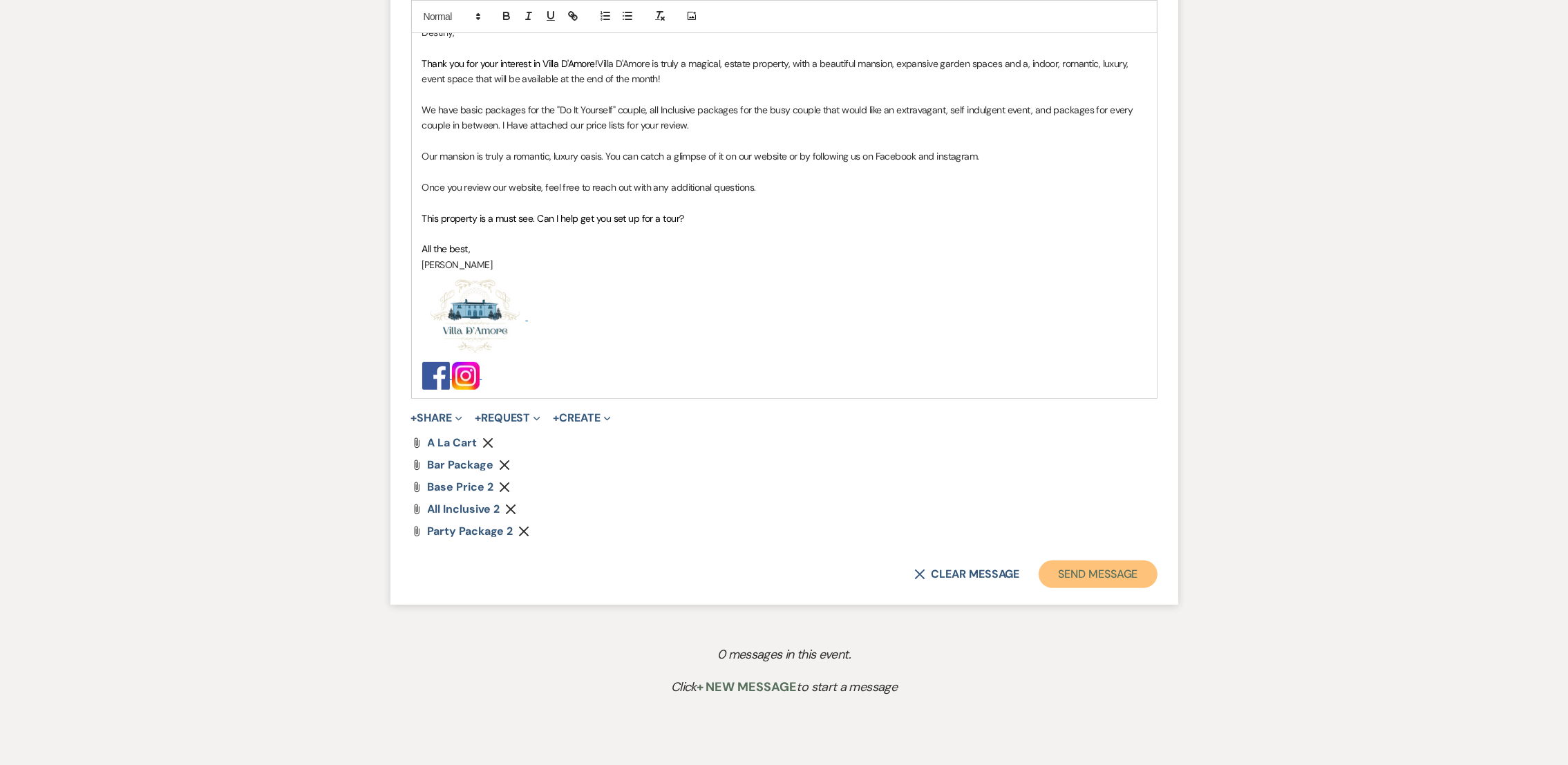
click at [1129, 573] on button "Send Message" at bounding box center [1097, 574] width 118 height 28
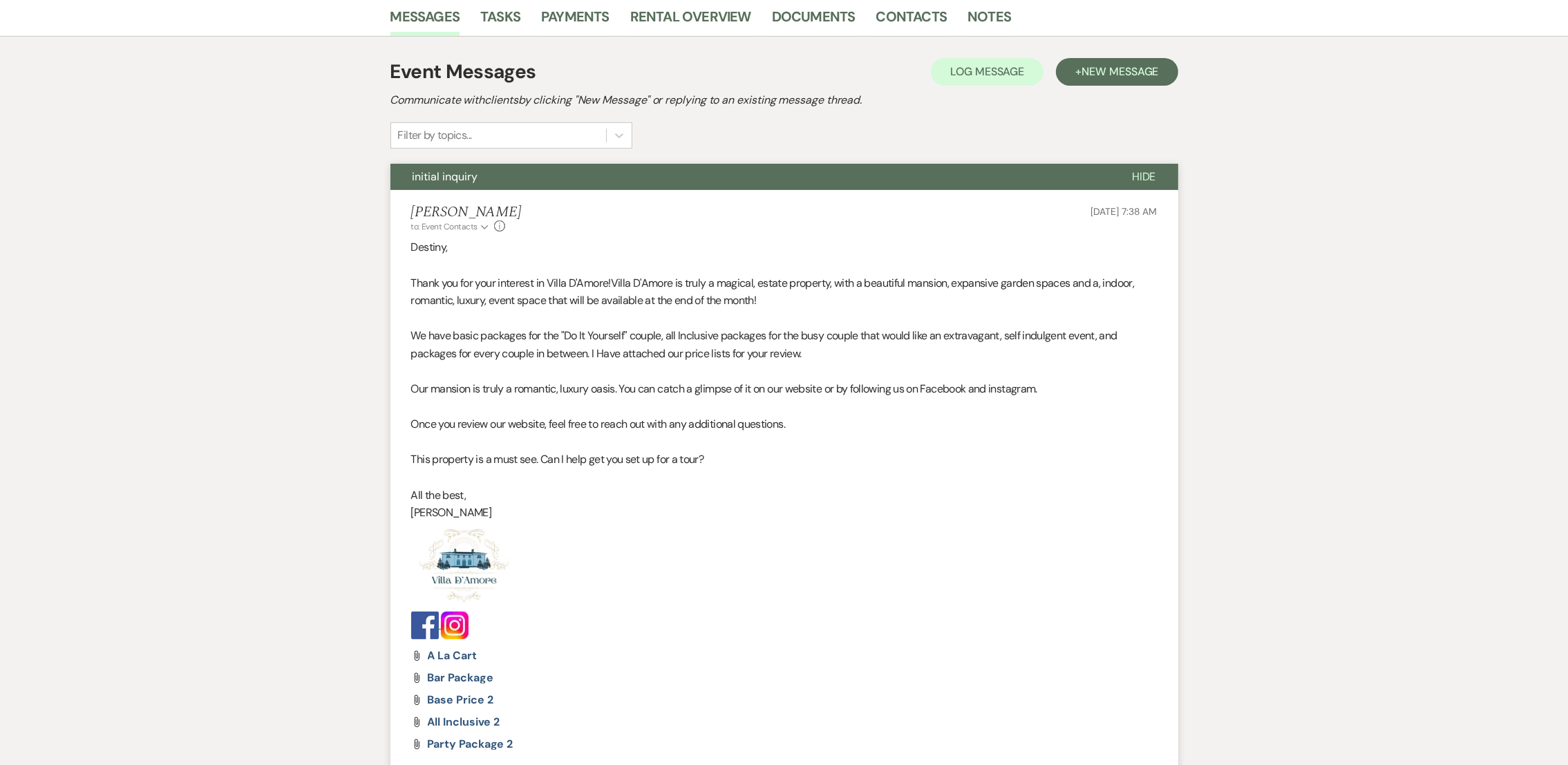
scroll to position [0, 0]
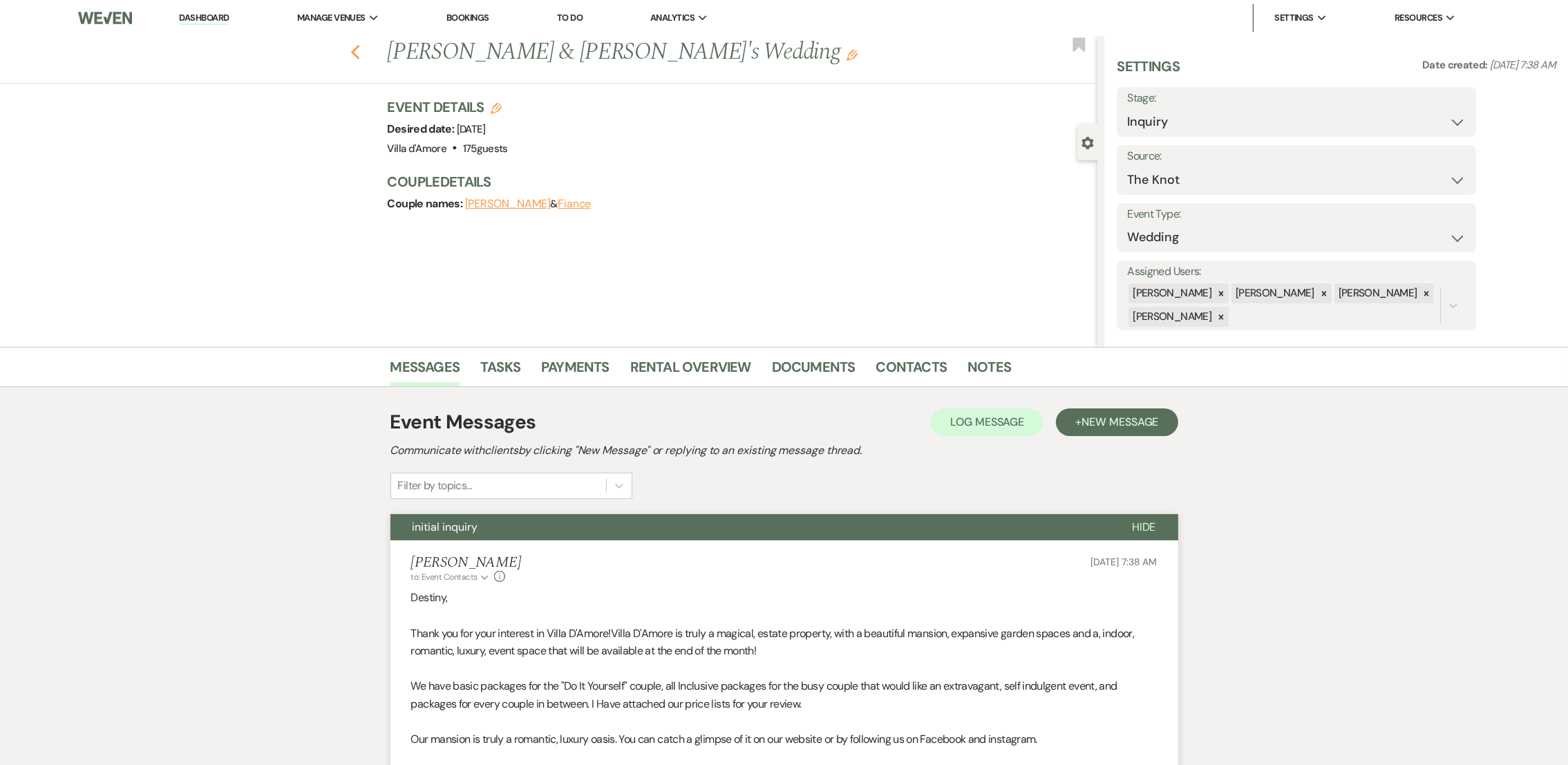
click at [358, 53] on icon "Previous" at bounding box center [355, 53] width 10 height 17
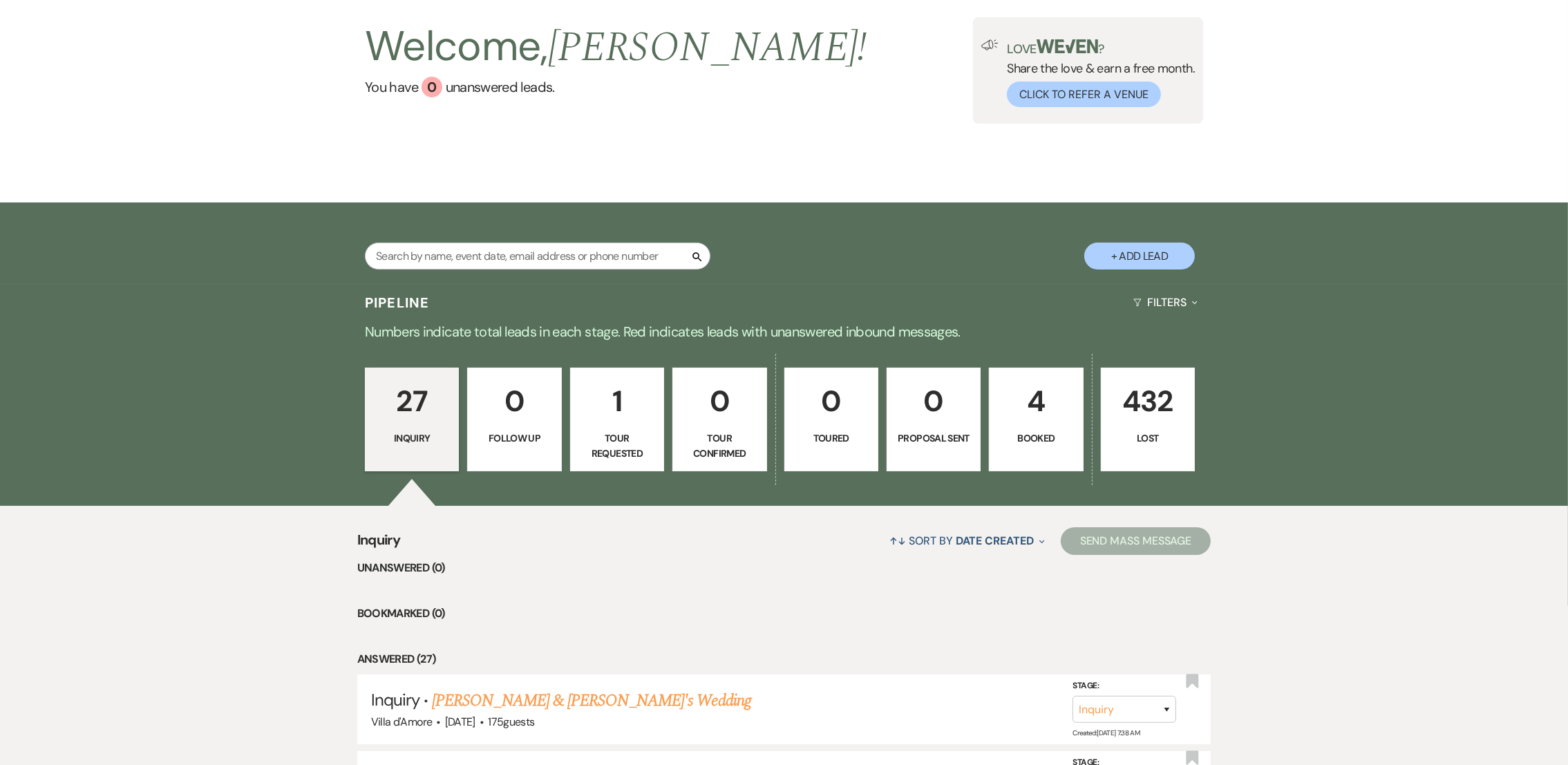
scroll to position [84, 0]
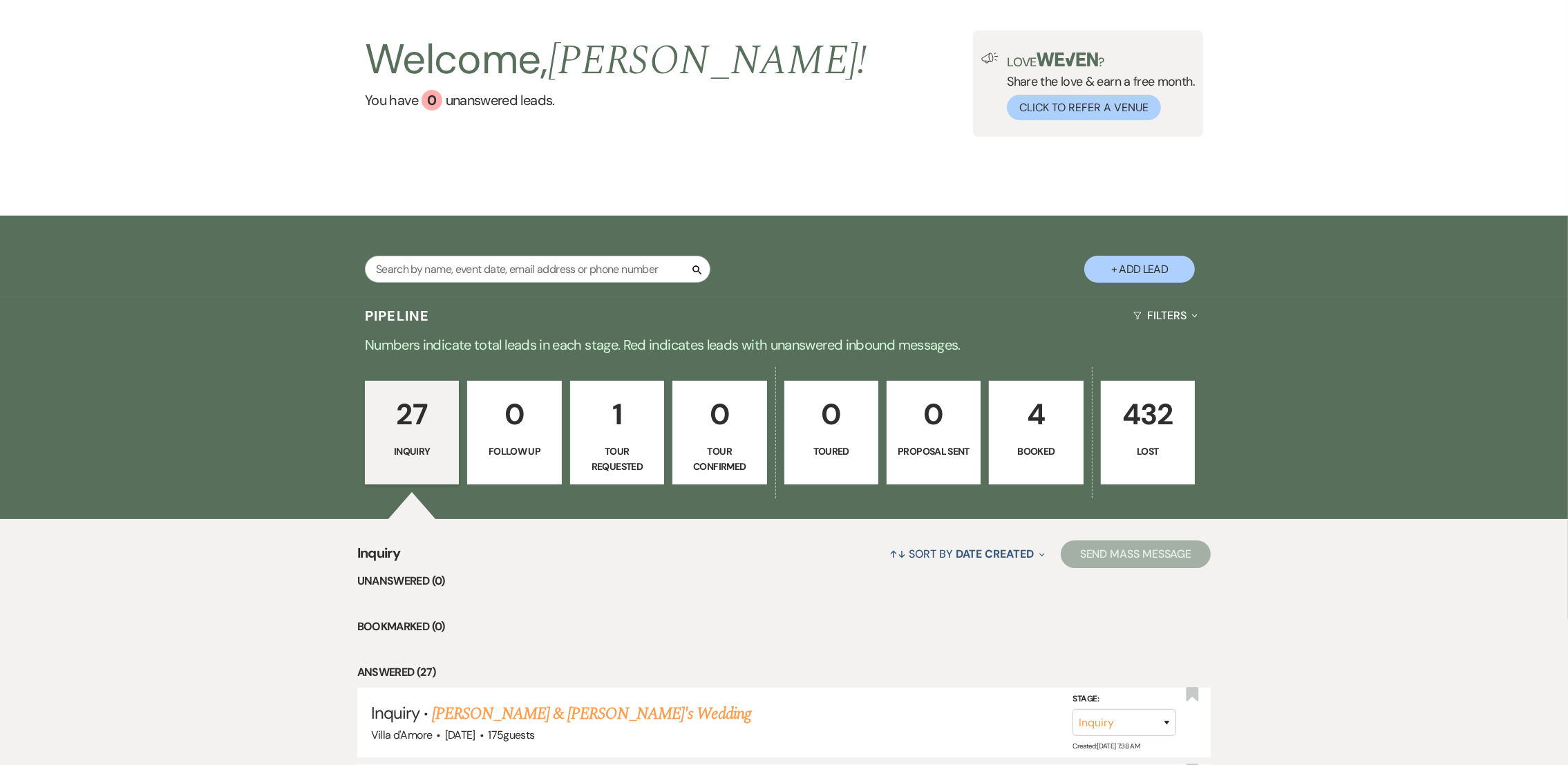
click at [625, 453] on p "Tour Requested" at bounding box center [617, 458] width 76 height 31
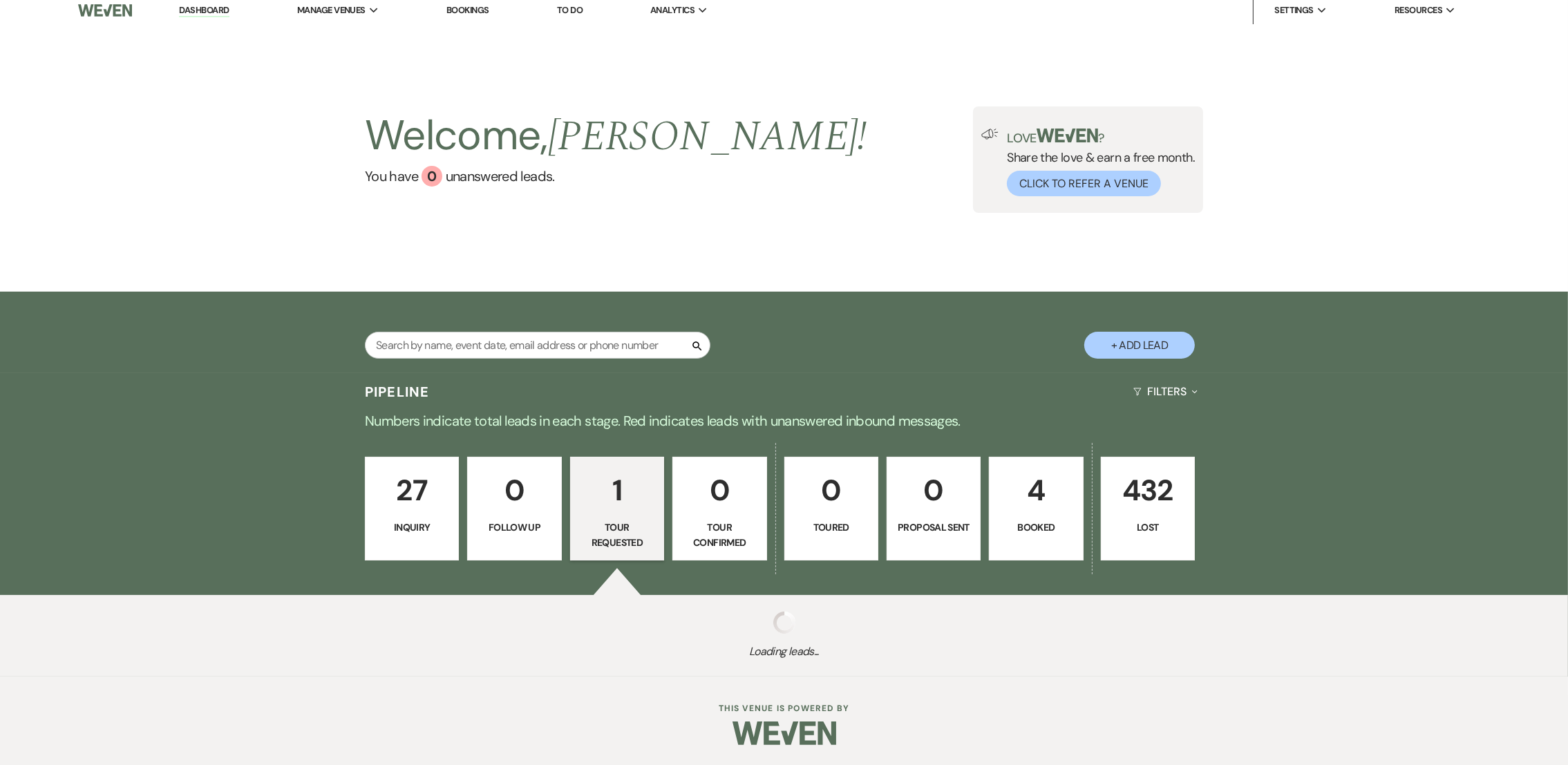
scroll to position [84, 0]
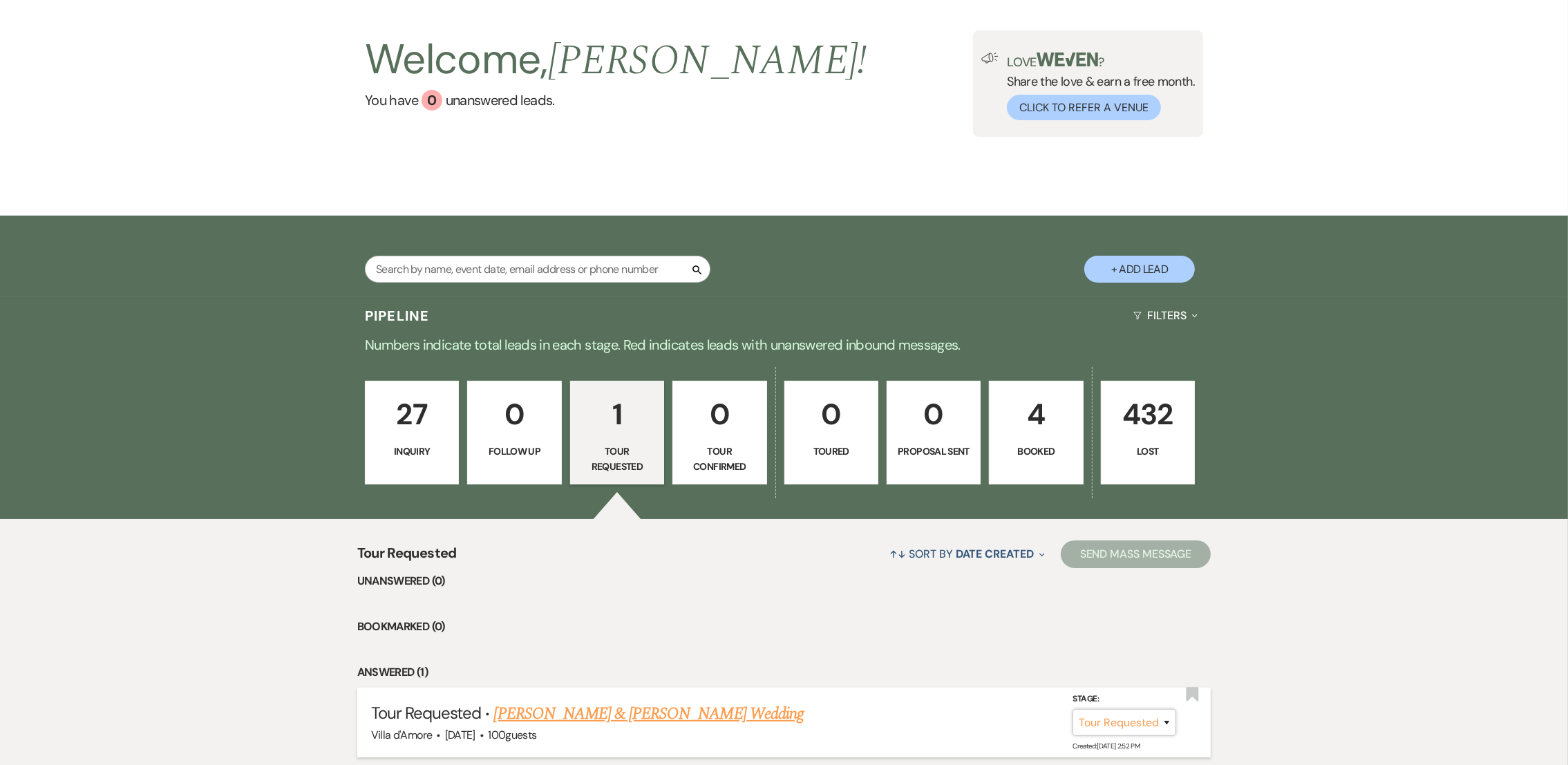
click at [1105, 711] on select "Inquiry Follow Up Tour Requested Tour Confirmed Toured Proposal Sent Booked Lost" at bounding box center [1125, 722] width 104 height 27
select select "4"
click at [1073, 709] on select "Inquiry Follow Up Tour Requested Tour Confirmed Toured Proposal Sent Booked Lost" at bounding box center [1125, 722] width 104 height 27
click at [1152, 731] on button "Save" at bounding box center [1148, 721] width 69 height 28
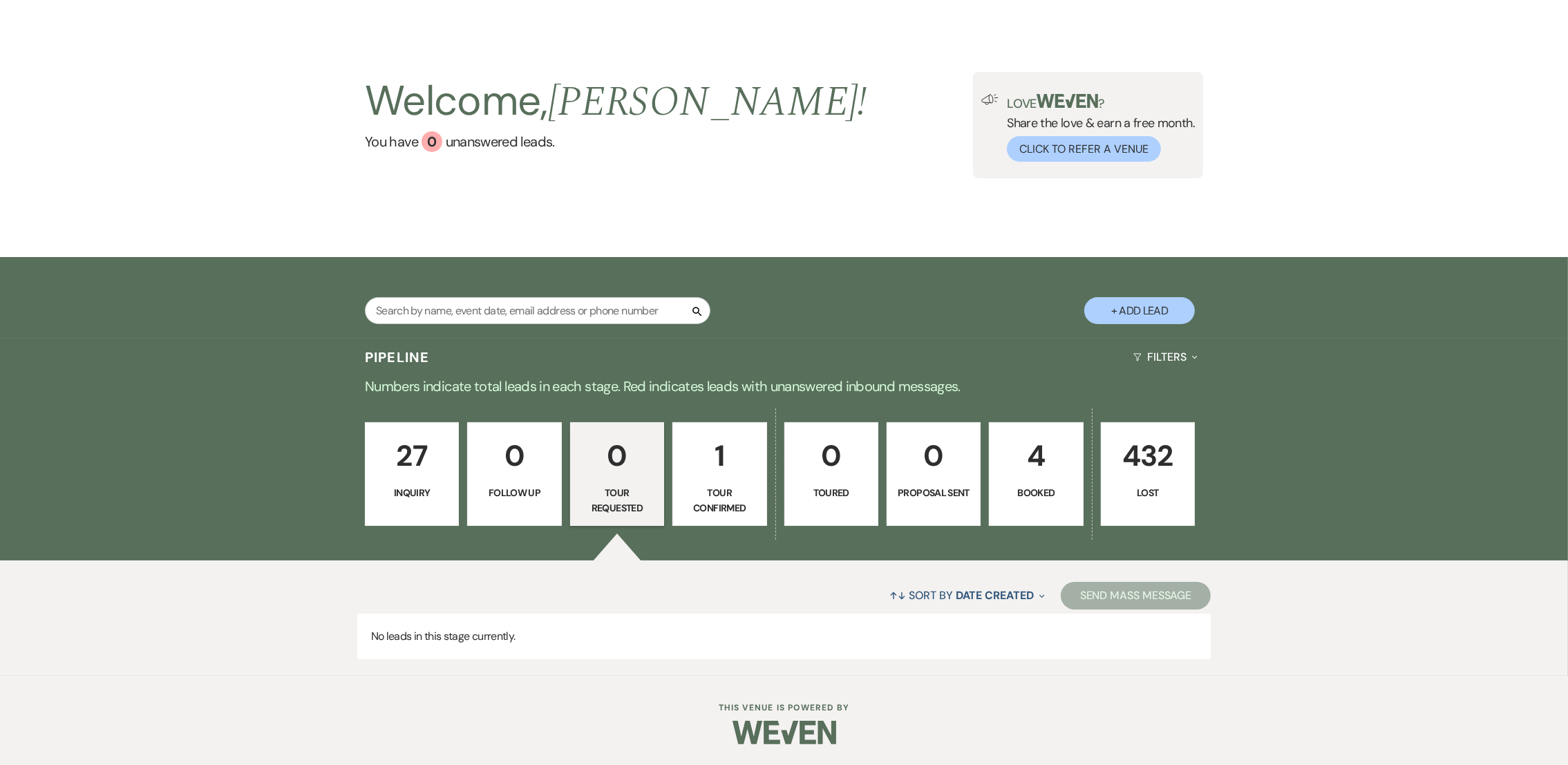
click at [1118, 300] on button "+ Add Lead" at bounding box center [1140, 311] width 111 height 27
select select "808"
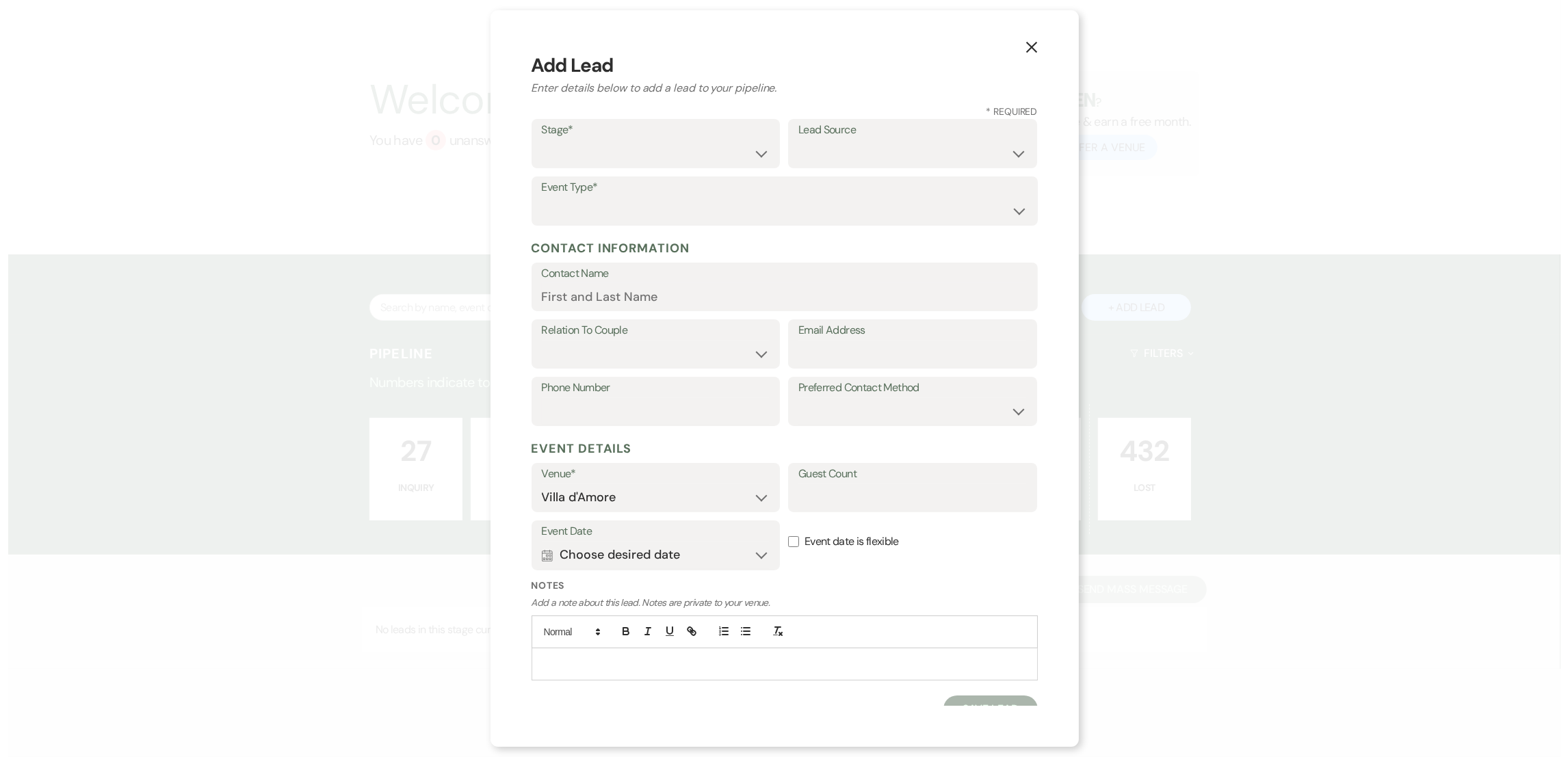
scroll to position [42, 0]
click at [654, 130] on label "Stage*" at bounding box center [655, 130] width 228 height 20
click at [618, 160] on select "Inquiry Follow Up Tour Requested Tour Confirmed Toured Proposal Sent Booked Lost" at bounding box center [655, 153] width 228 height 27
select select "1"
click at [541, 140] on select "Inquiry Follow Up Tour Requested Tour Confirmed Toured Proposal Sent Booked Lost" at bounding box center [655, 153] width 228 height 27
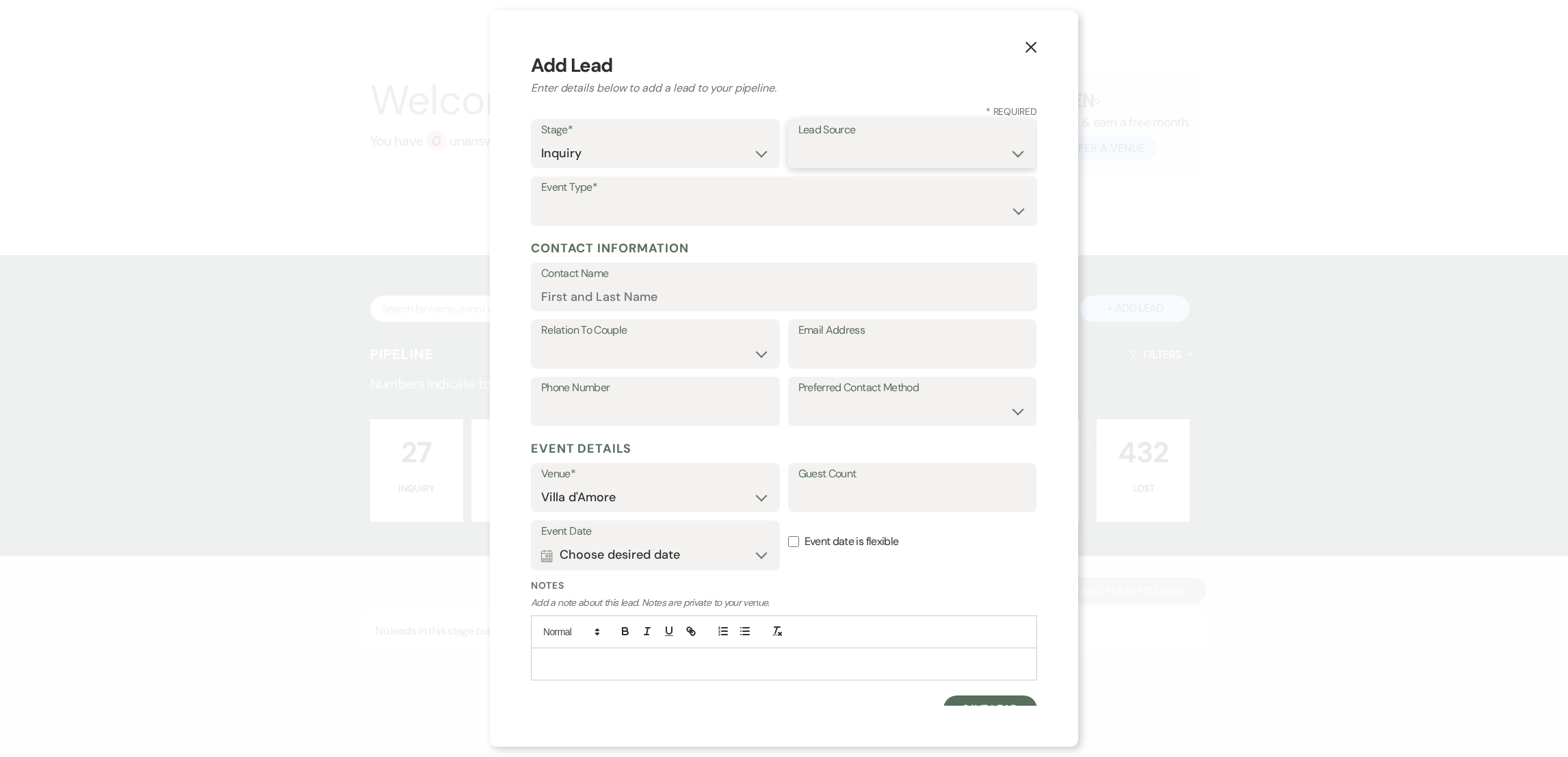
click at [846, 149] on select "Weven Venue Website Instagram Facebook Pinterest Google The Knot Wedding Wire H…" at bounding box center [912, 153] width 228 height 27
select select "2"
click at [798, 140] on select "Weven Venue Website Instagram Facebook Pinterest Google The Knot Wedding Wire H…" at bounding box center [912, 153] width 228 height 27
click at [618, 209] on select "Wedding Anniversary Party Baby Shower Bachelorette / Bachelor Party Birthday Pa…" at bounding box center [783, 211] width 485 height 27
select select "1"
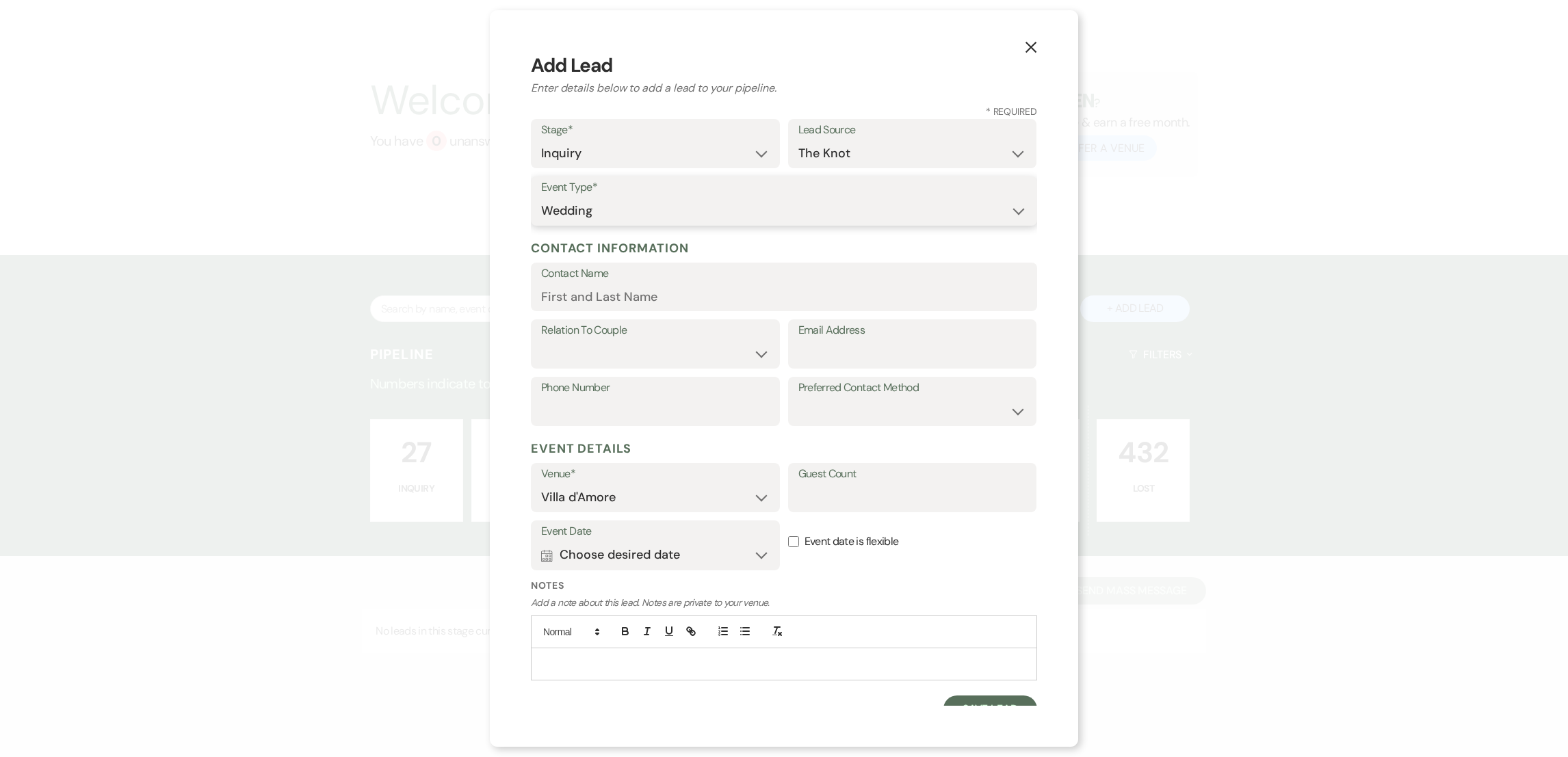
click at [541, 197] on select "Wedding Anniversary Party Baby Shower Bachelorette / Bachelor Party Birthday Pa…" at bounding box center [783, 211] width 485 height 27
click at [572, 290] on input "Contact Name" at bounding box center [783, 296] width 485 height 27
type input "[PERSON_NAME]"
click at [596, 345] on select "Couple Planner Parent of Couple Family Member Friend Other" at bounding box center [655, 354] width 228 height 27
select select "1"
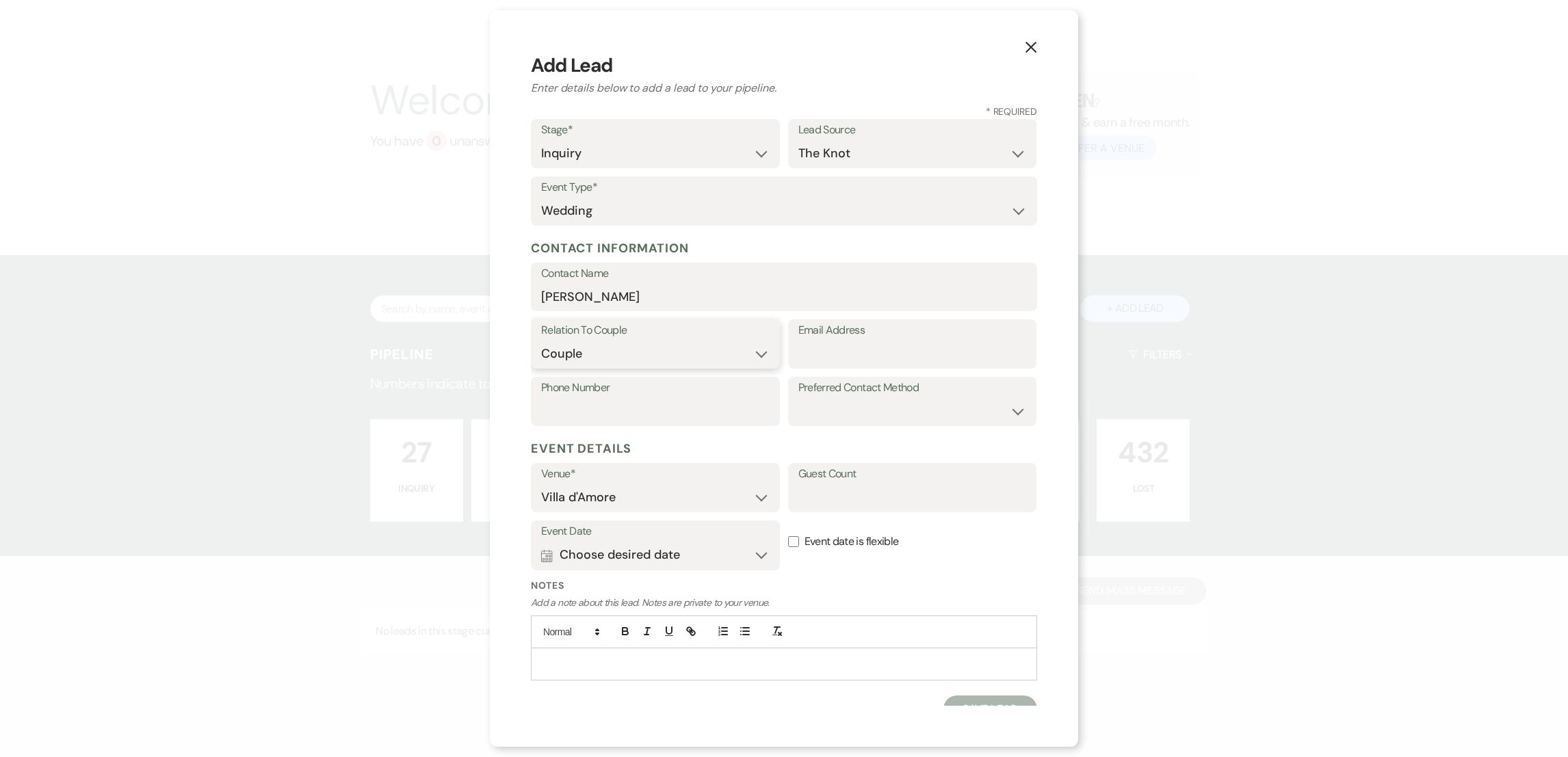
click at [541, 341] on select "Couple Planner Parent of Couple Family Member Friend Other" at bounding box center [655, 354] width 228 height 27
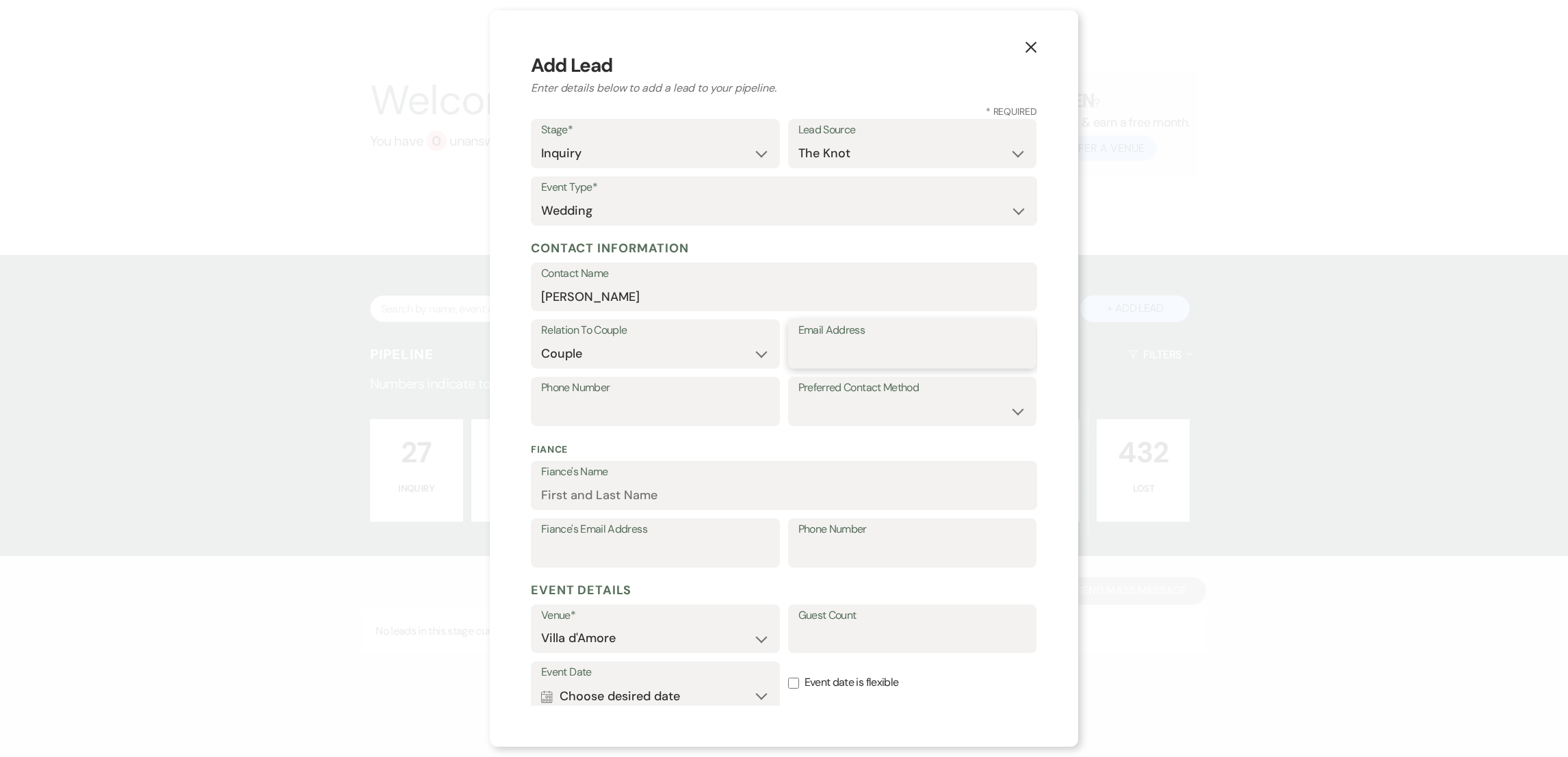
click at [816, 357] on input "Email Address" at bounding box center [912, 354] width 228 height 27
paste input "[EMAIL_ADDRESS][DOMAIN_NAME]"
type input "[EMAIL_ADDRESS][DOMAIN_NAME]"
click at [821, 388] on label "Preferred Contact Method" at bounding box center [912, 388] width 228 height 20
click at [818, 400] on select "Email Phone Text" at bounding box center [912, 411] width 228 height 27
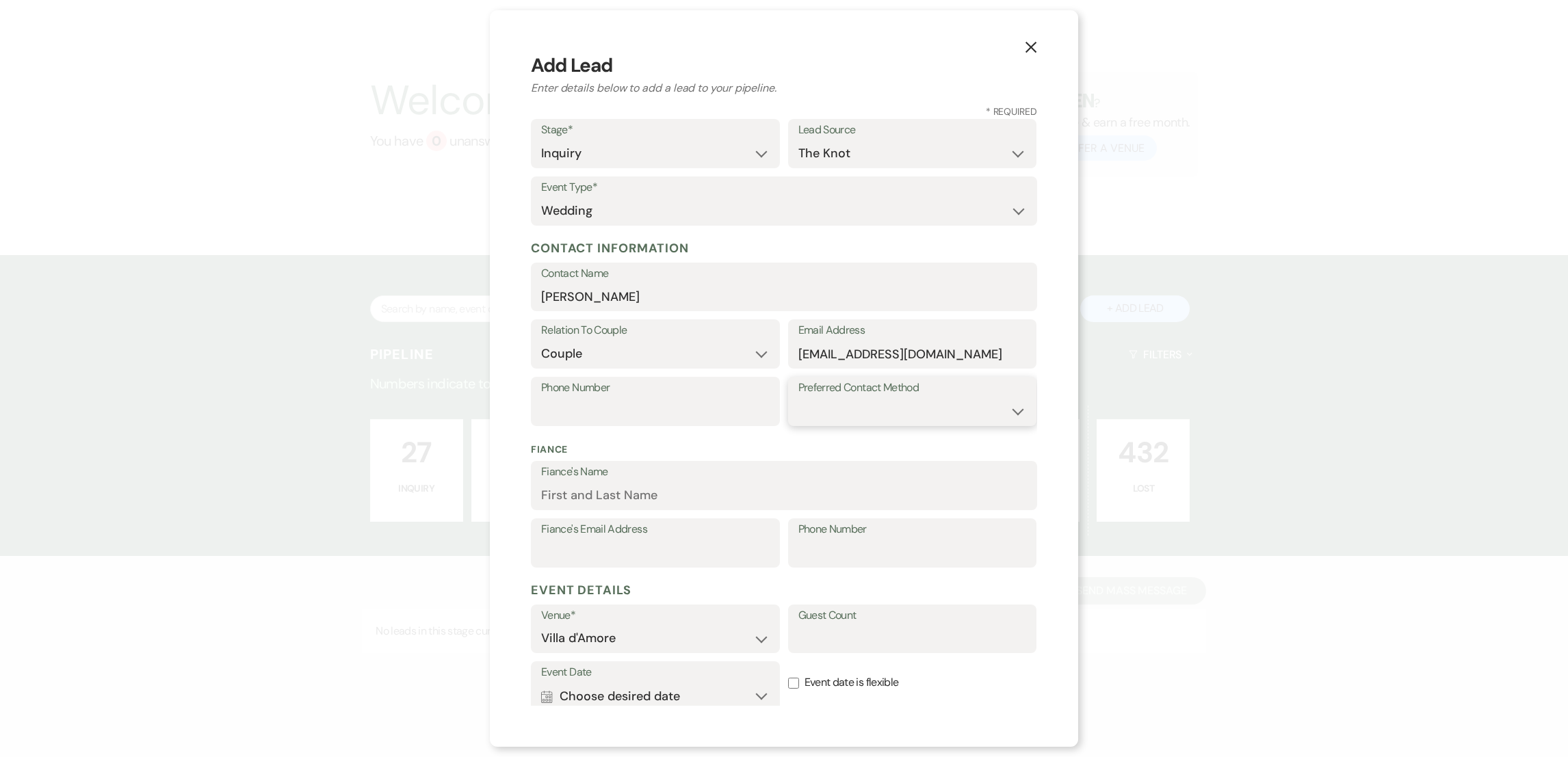
select select "email"
click at [798, 398] on select "Email Phone Text" at bounding box center [912, 411] width 228 height 27
click at [835, 624] on label "Guest Count" at bounding box center [912, 616] width 228 height 20
click at [835, 625] on input "Guest Count" at bounding box center [912, 638] width 228 height 27
type input "175"
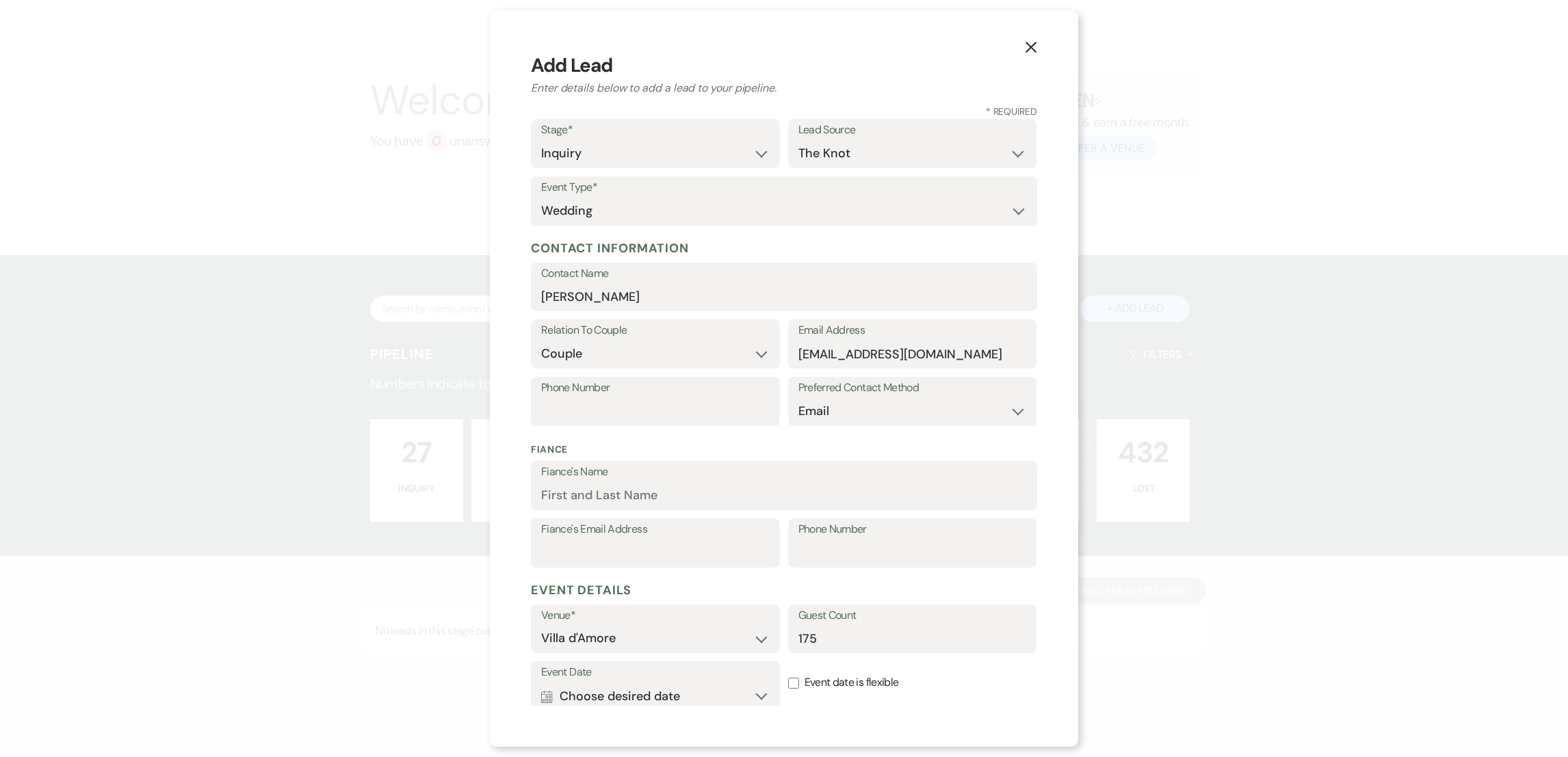
click at [788, 681] on input "Event date is flexible" at bounding box center [793, 682] width 11 height 11
checkbox input "true"
click at [626, 687] on button "Calendar Choose desired date Expand" at bounding box center [655, 696] width 228 height 27
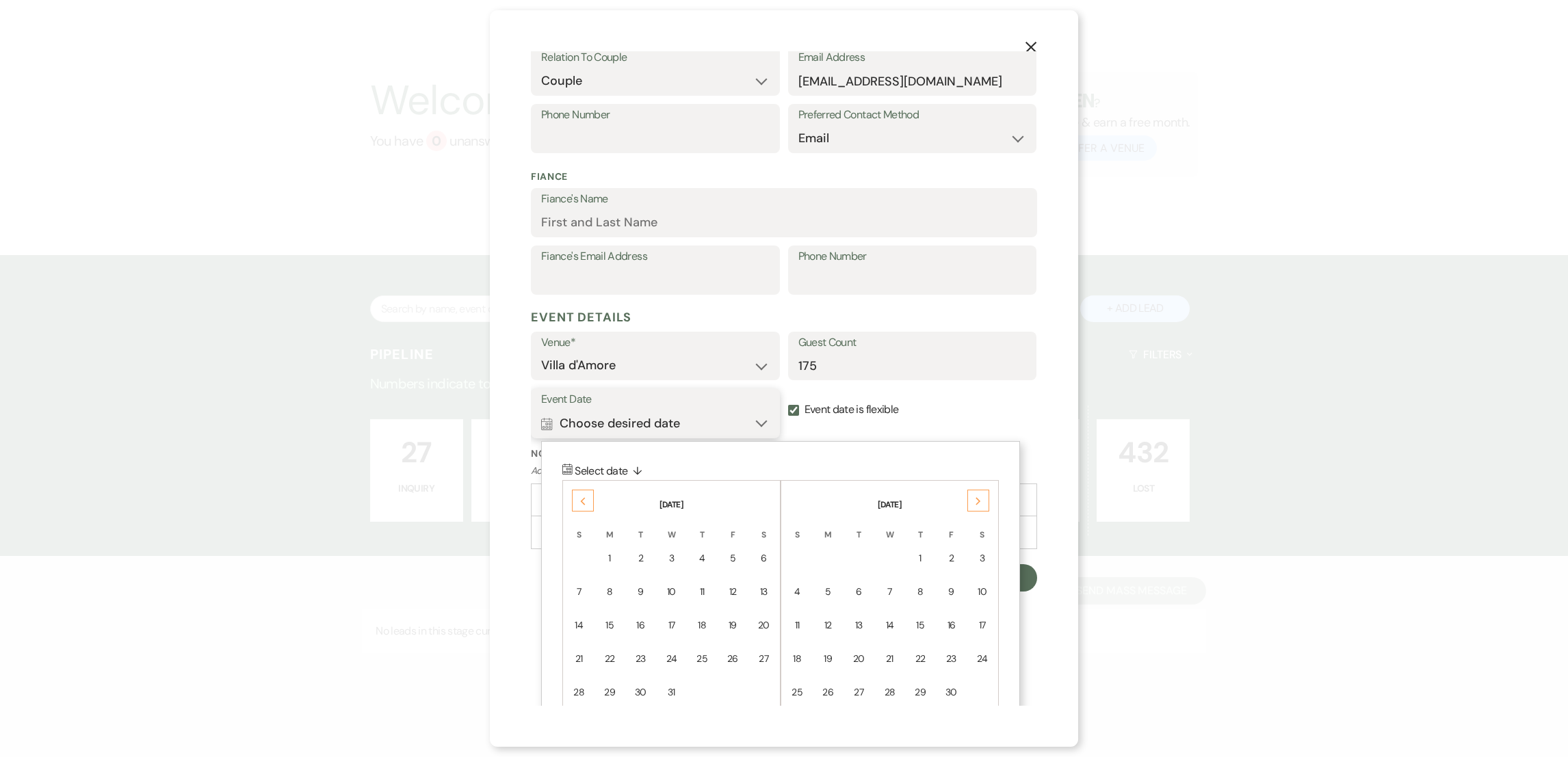
scroll to position [328, 0]
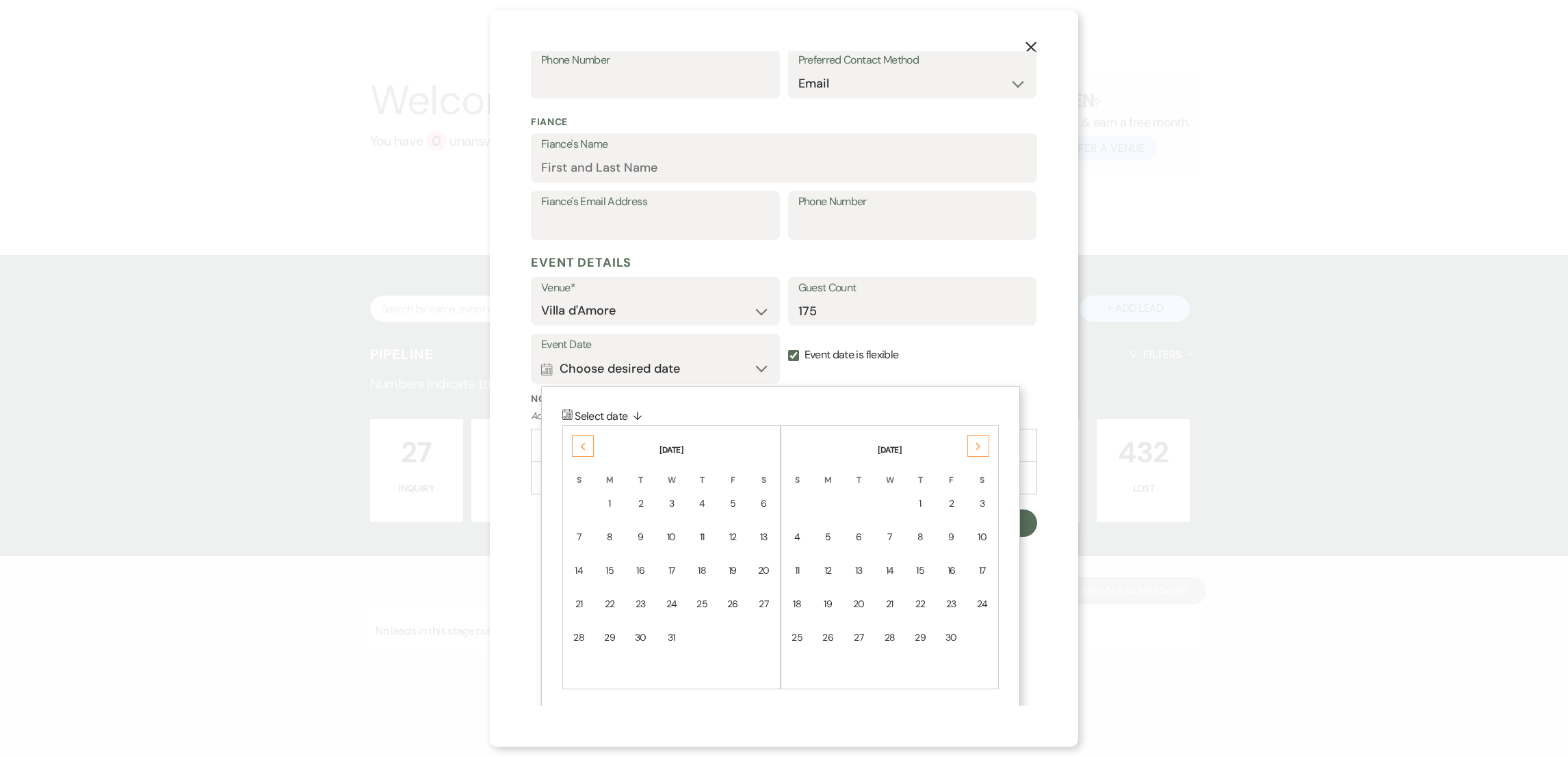
click at [579, 444] on icon "Previous" at bounding box center [582, 447] width 7 height 8
click at [579, 444] on div "Previous" at bounding box center [582, 445] width 22 height 22
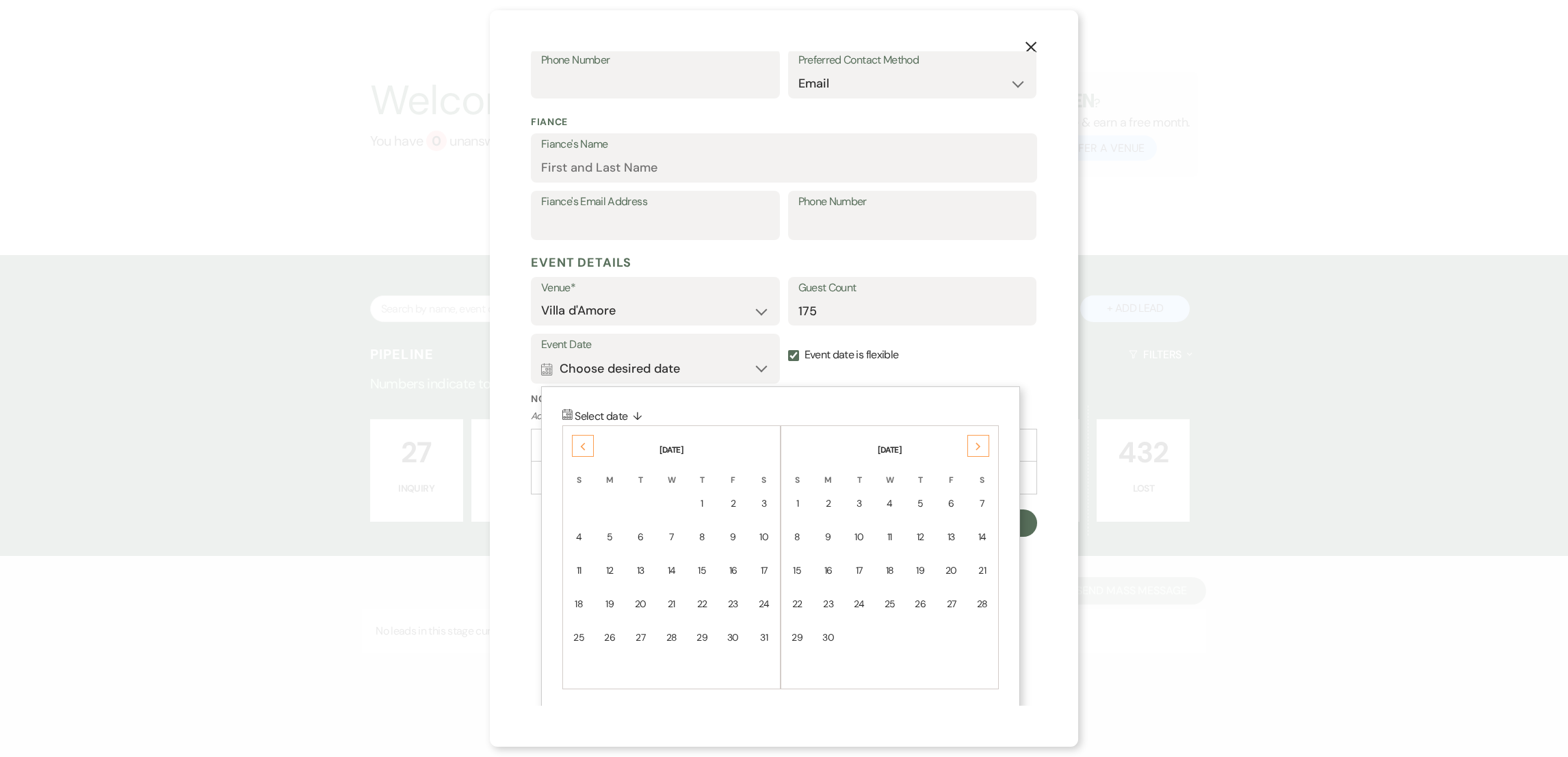
click at [579, 444] on div "Previous" at bounding box center [582, 445] width 22 height 22
drag, startPoint x: 579, startPoint y: 444, endPoint x: 635, endPoint y: 497, distance: 77.1
click at [635, 497] on td "1" at bounding box center [640, 503] width 29 height 32
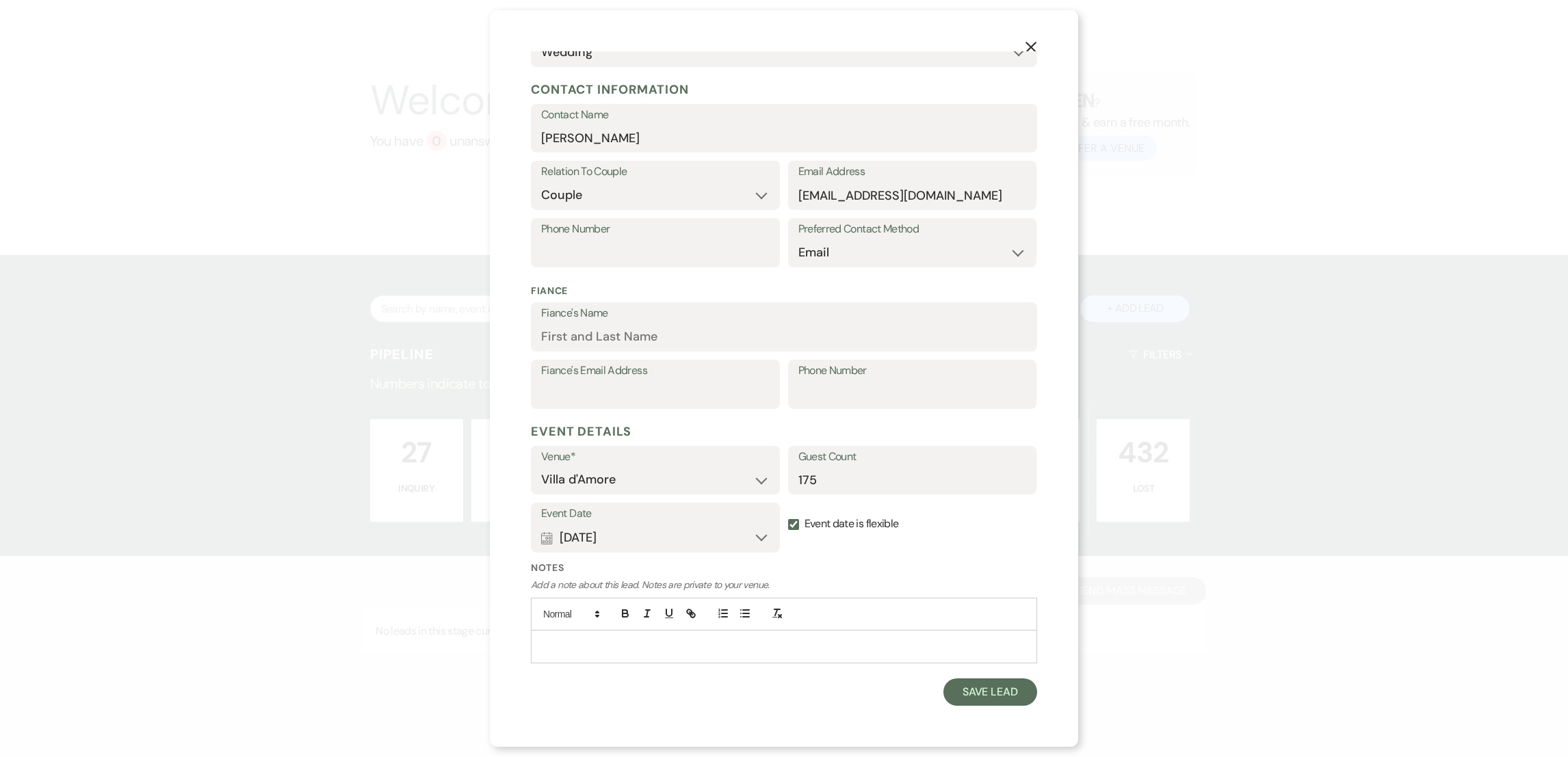
scroll to position [158, 0]
click at [954, 699] on button "Save Lead" at bounding box center [990, 692] width 94 height 27
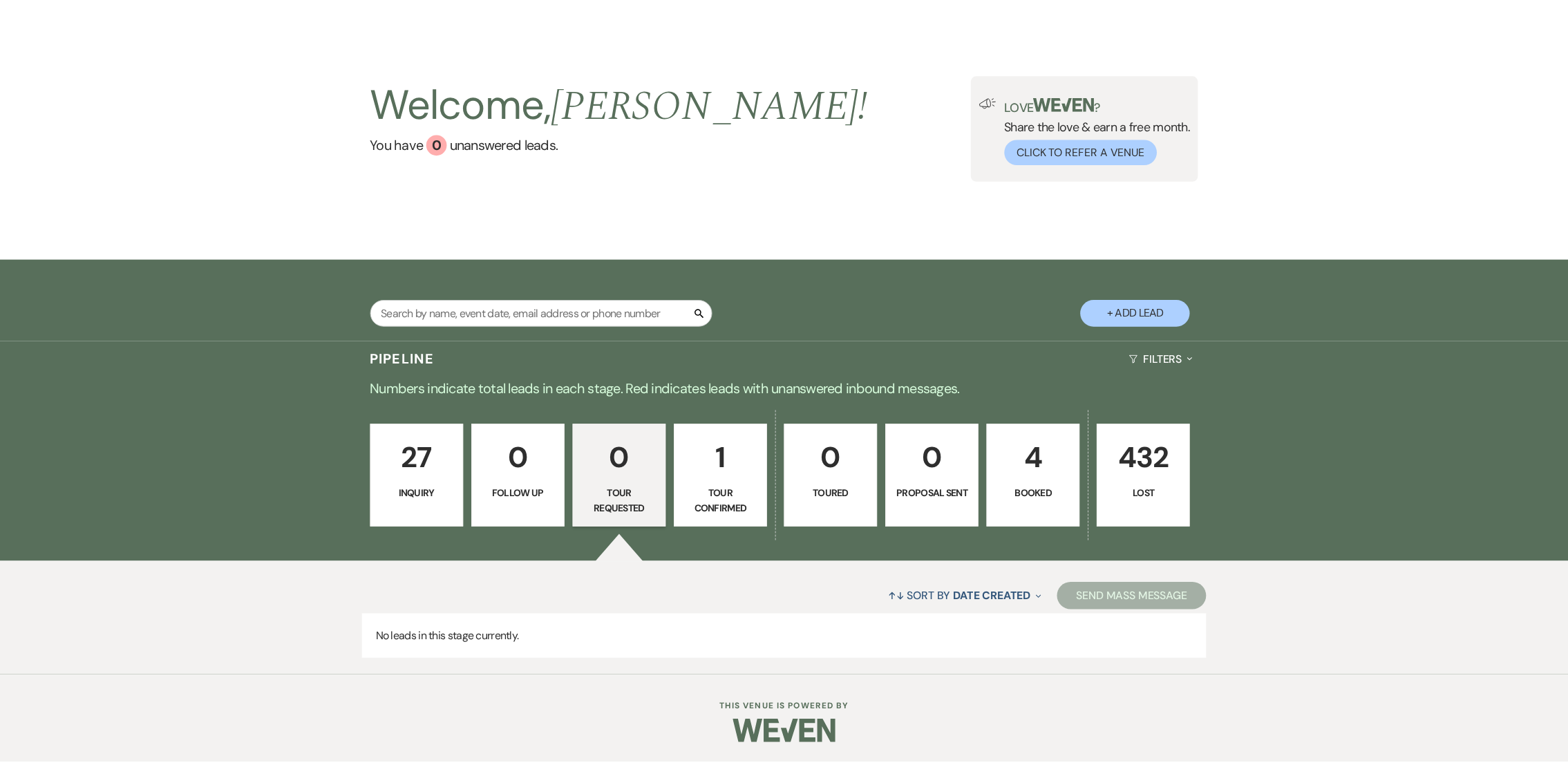
scroll to position [42, 0]
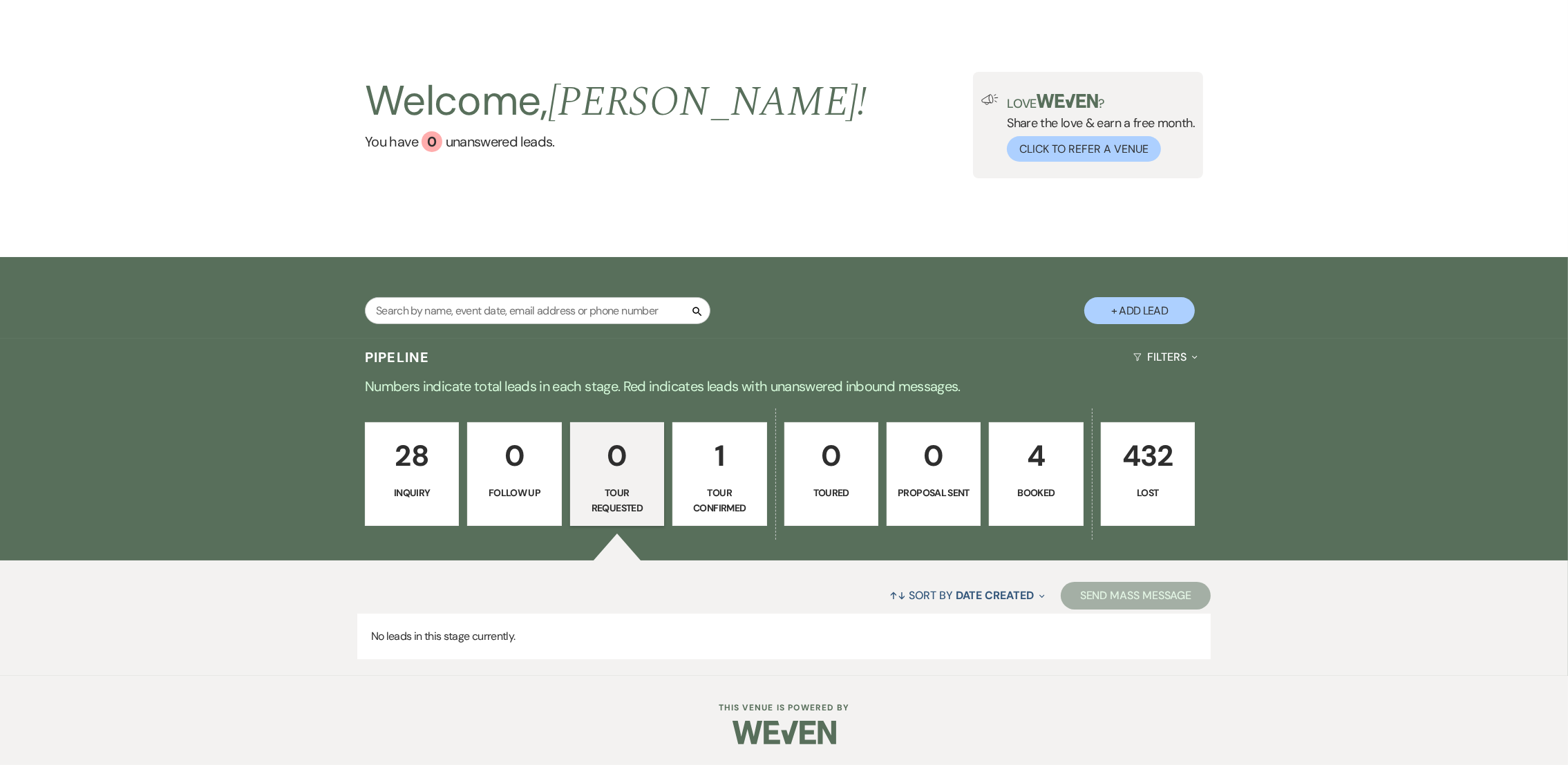
click at [447, 471] on p "28" at bounding box center [411, 455] width 76 height 46
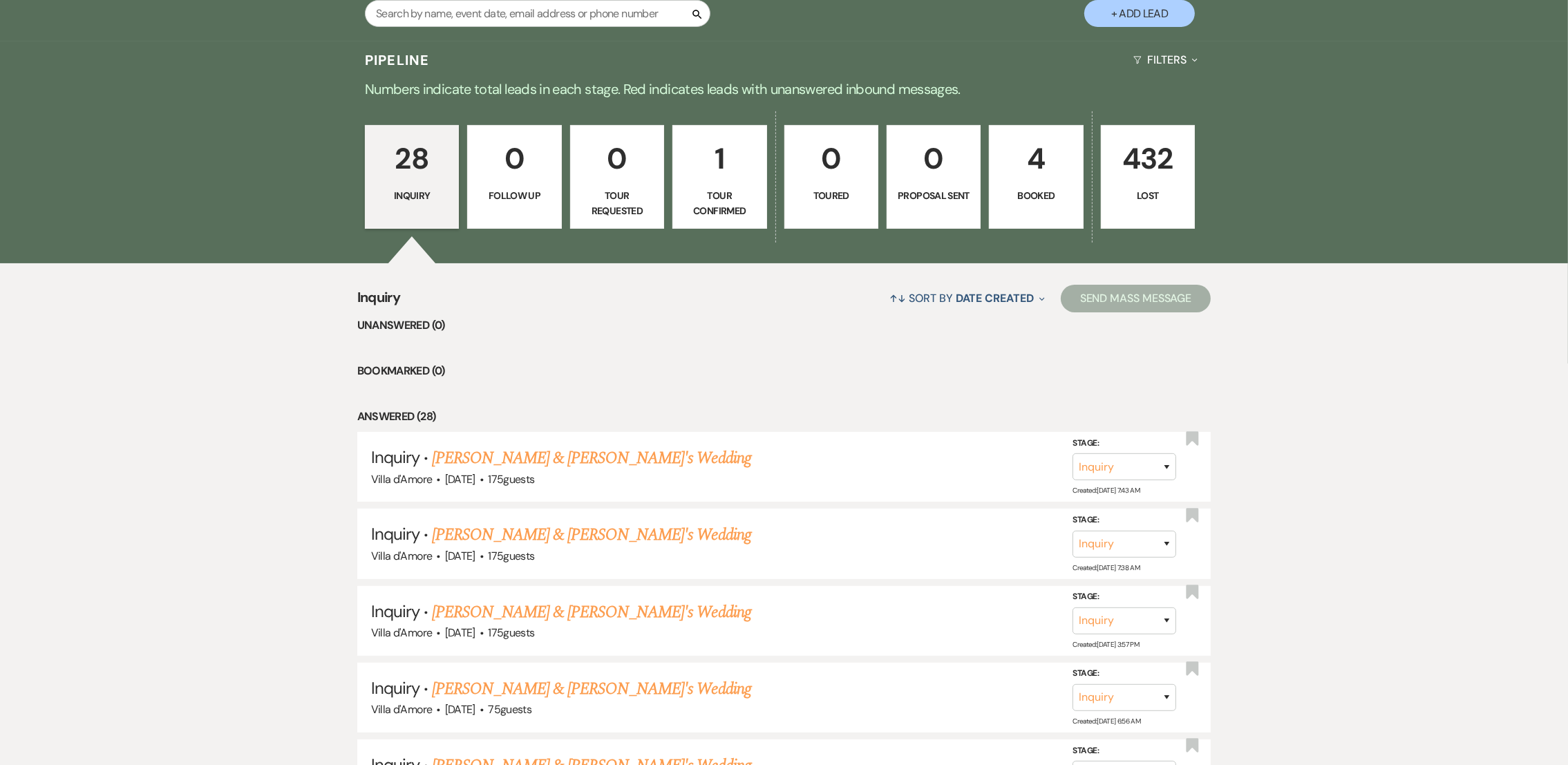
scroll to position [371, 0]
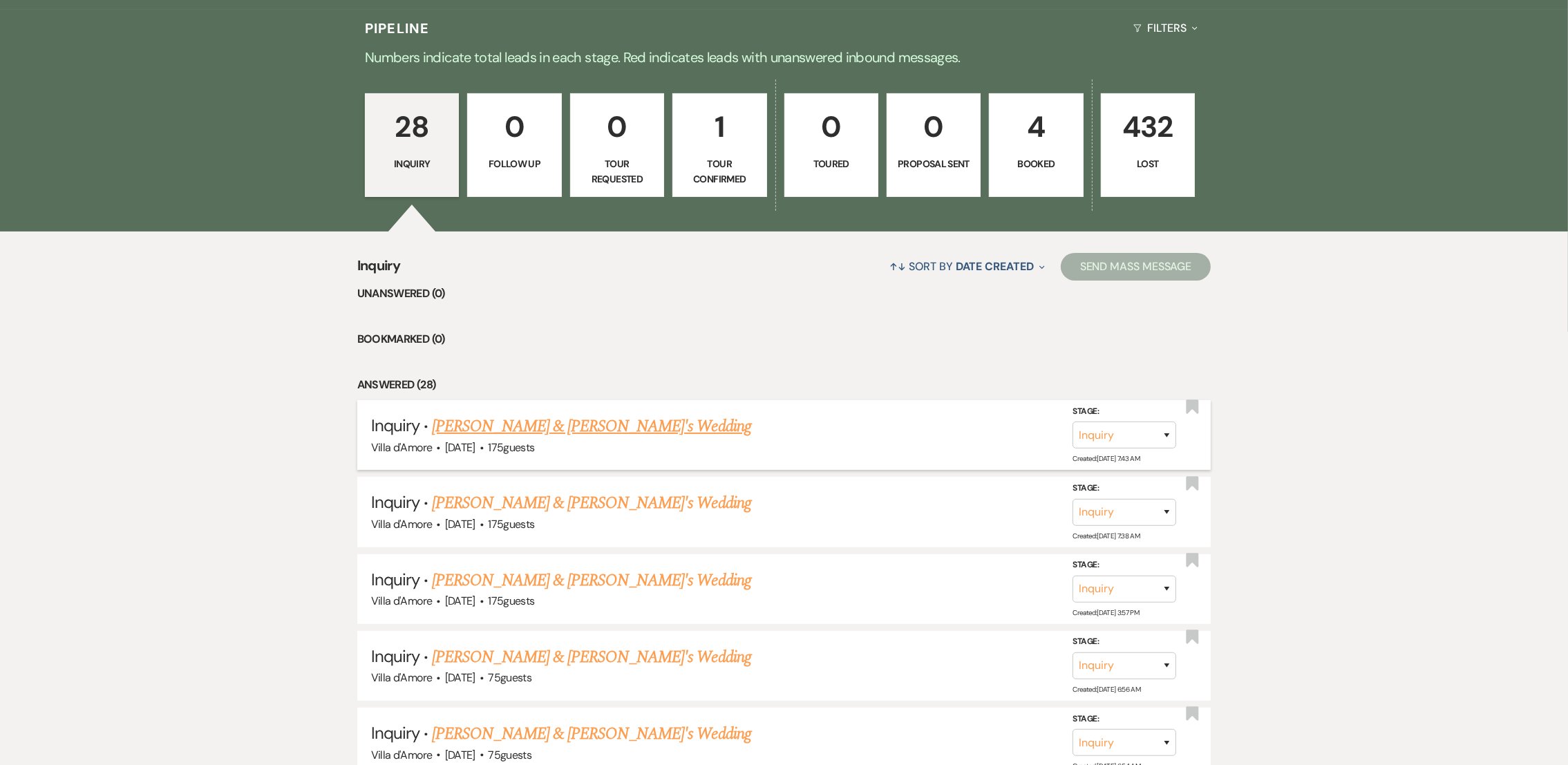
click at [587, 414] on link "[PERSON_NAME] & [PERSON_NAME]'s Wedding" at bounding box center [591, 426] width 319 height 25
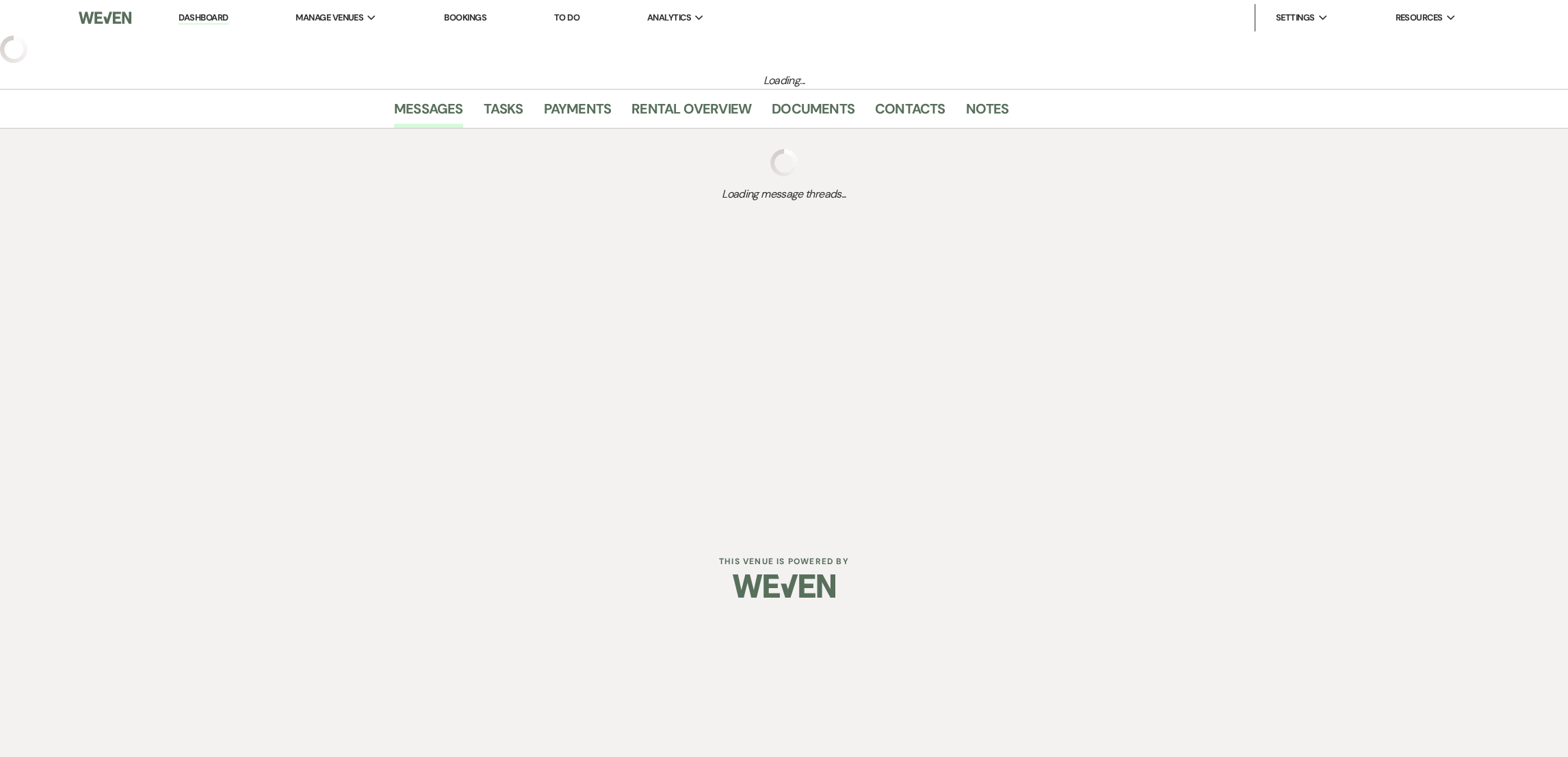
select select "2"
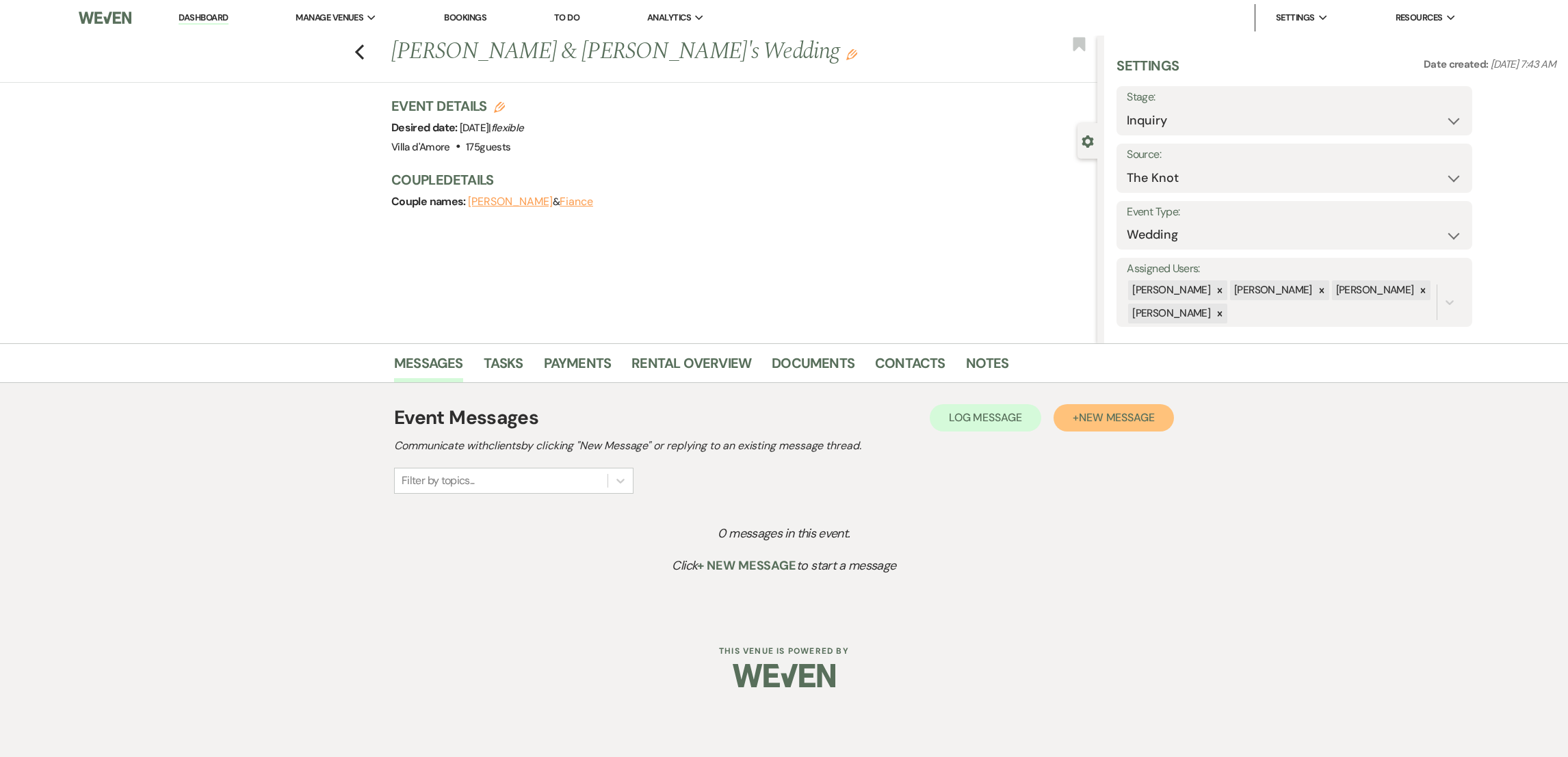
click at [1129, 414] on span "New Message" at bounding box center [1117, 417] width 76 height 14
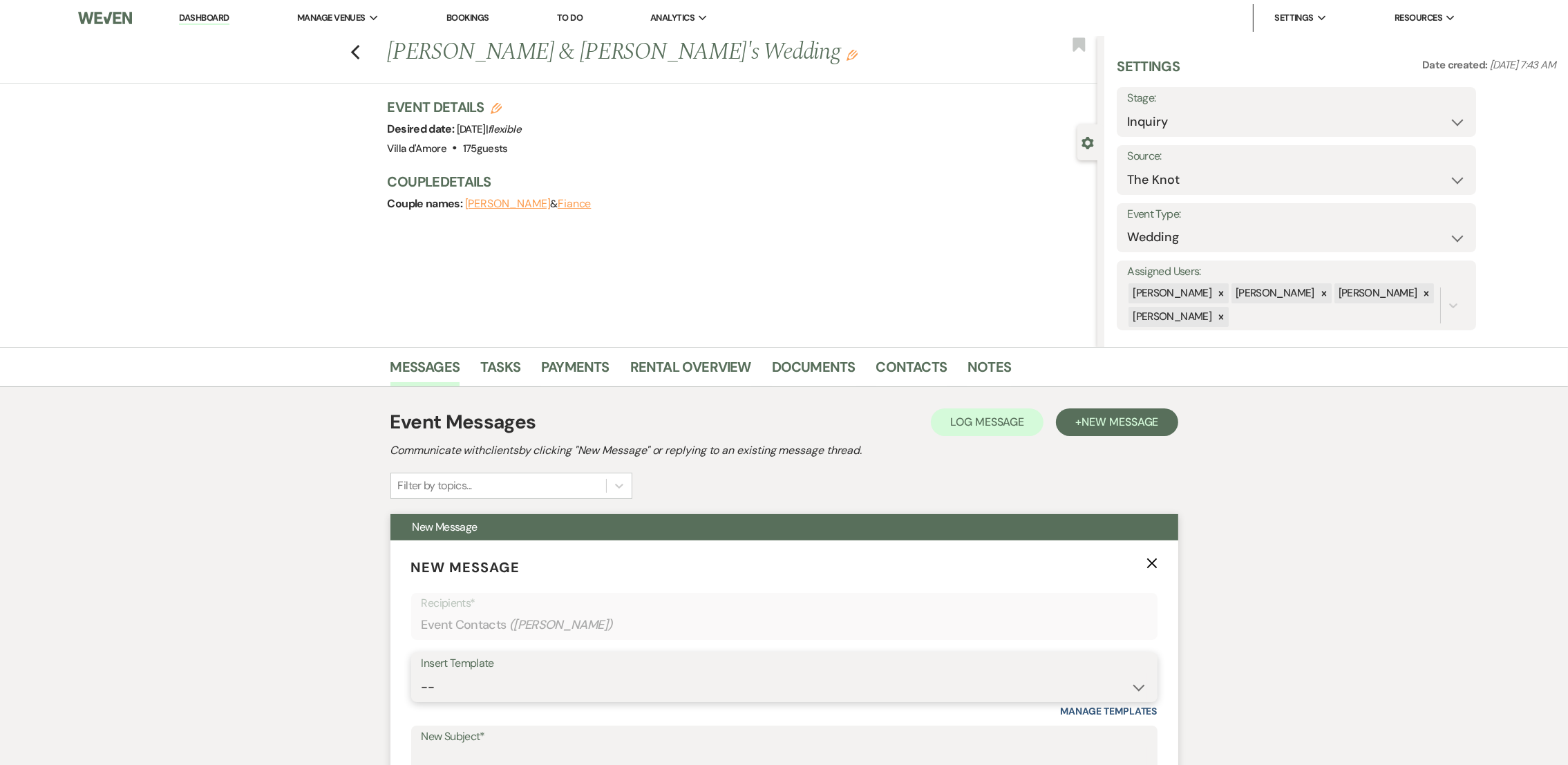
click at [619, 684] on select "-- auto responce weekends Tour Request Response Follow Up #1 (wedding) Weven Pl…" at bounding box center [784, 687] width 726 height 27
select select "4619"
click at [422, 674] on select "-- auto responce weekends Tour Request Response Follow Up #1 (wedding) Weven Pl…" at bounding box center [784, 687] width 726 height 27
type input "initial inquiry"
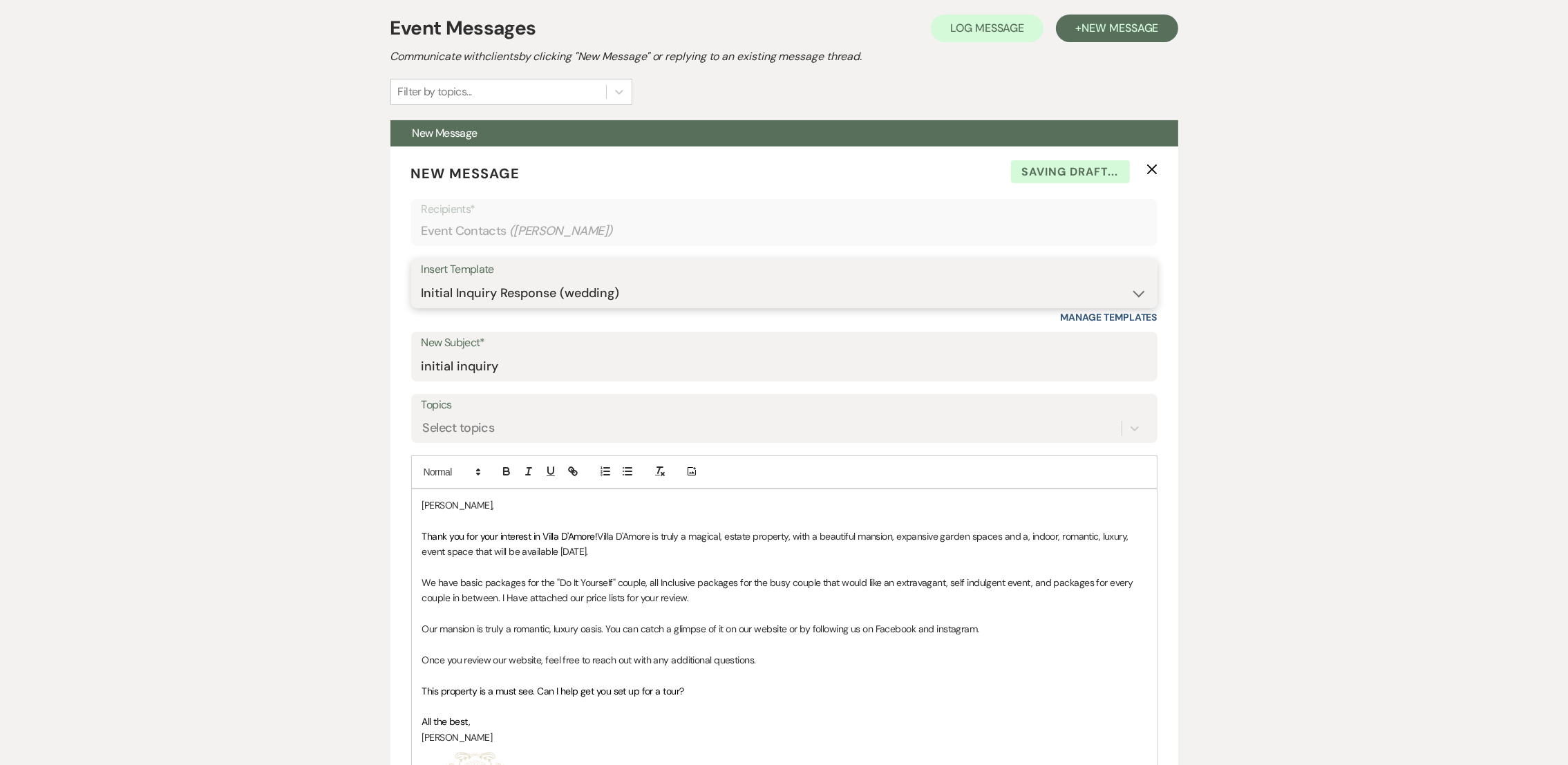
scroll to position [409, 0]
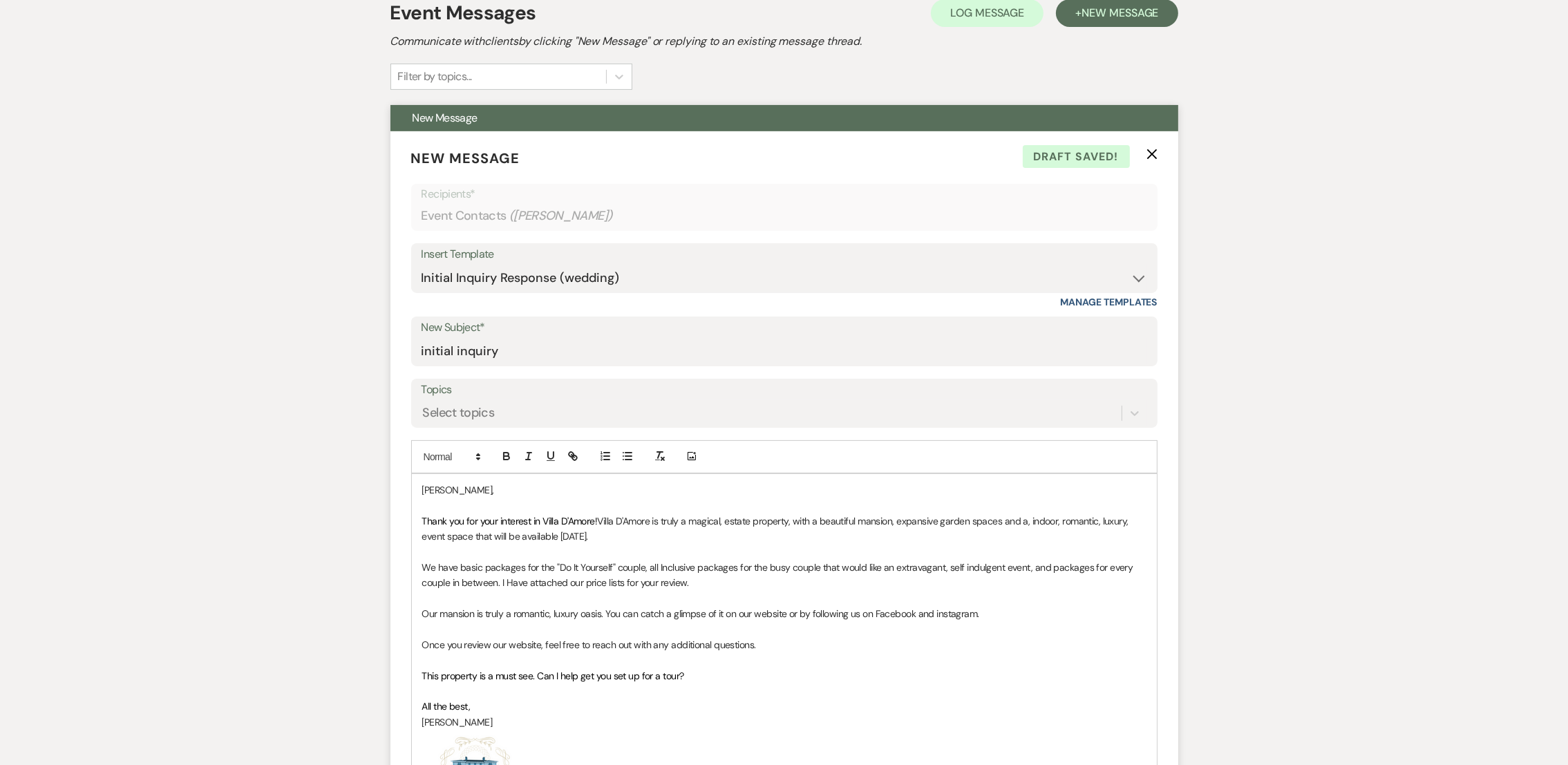
click at [639, 534] on p "Thank you for your interest in Villa D'Amore! Villa D'Amore is truly a magical,…" at bounding box center [784, 529] width 724 height 31
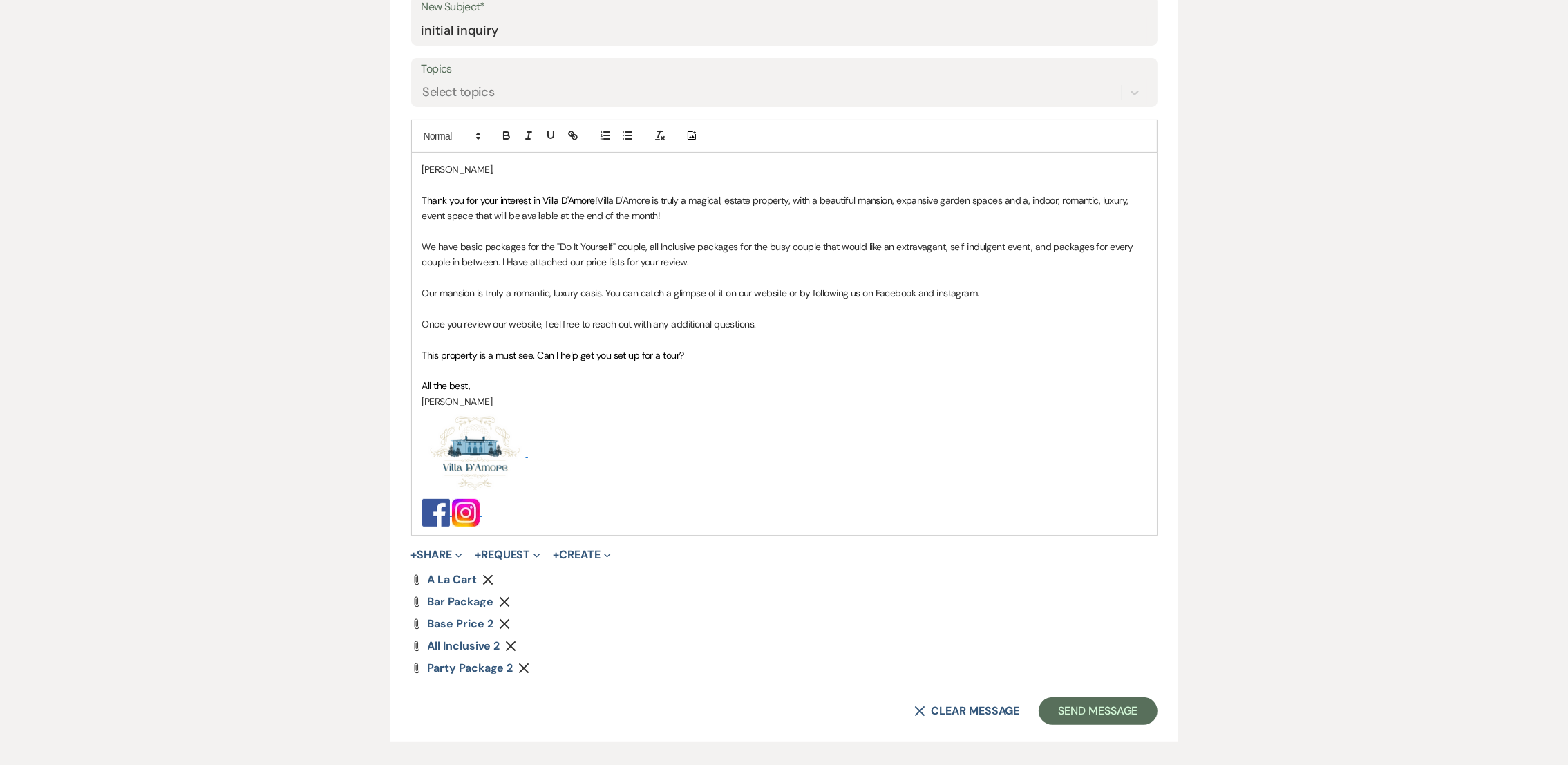
scroll to position [751, 0]
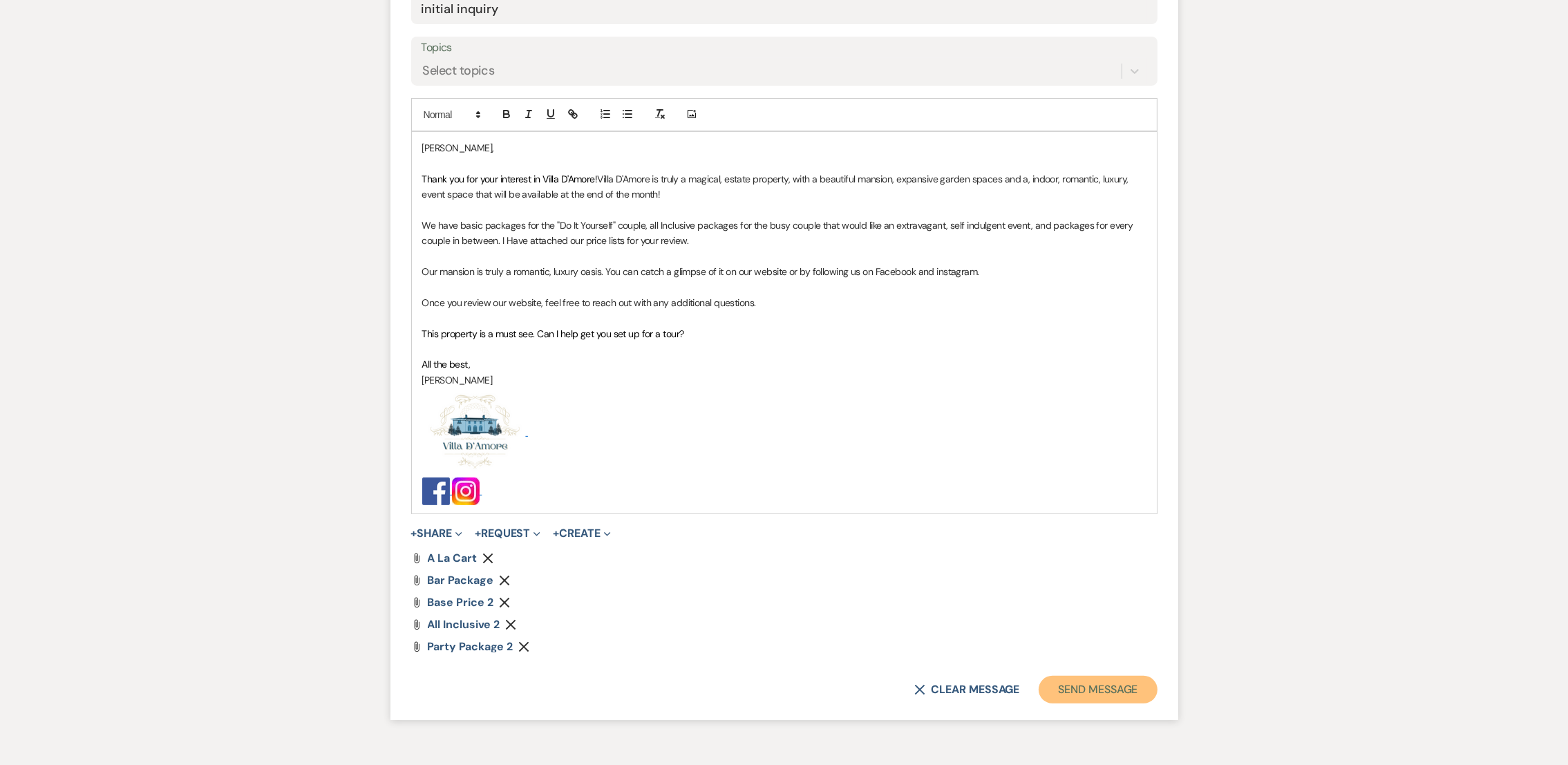
click at [1106, 700] on button "Send Message" at bounding box center [1097, 689] width 118 height 28
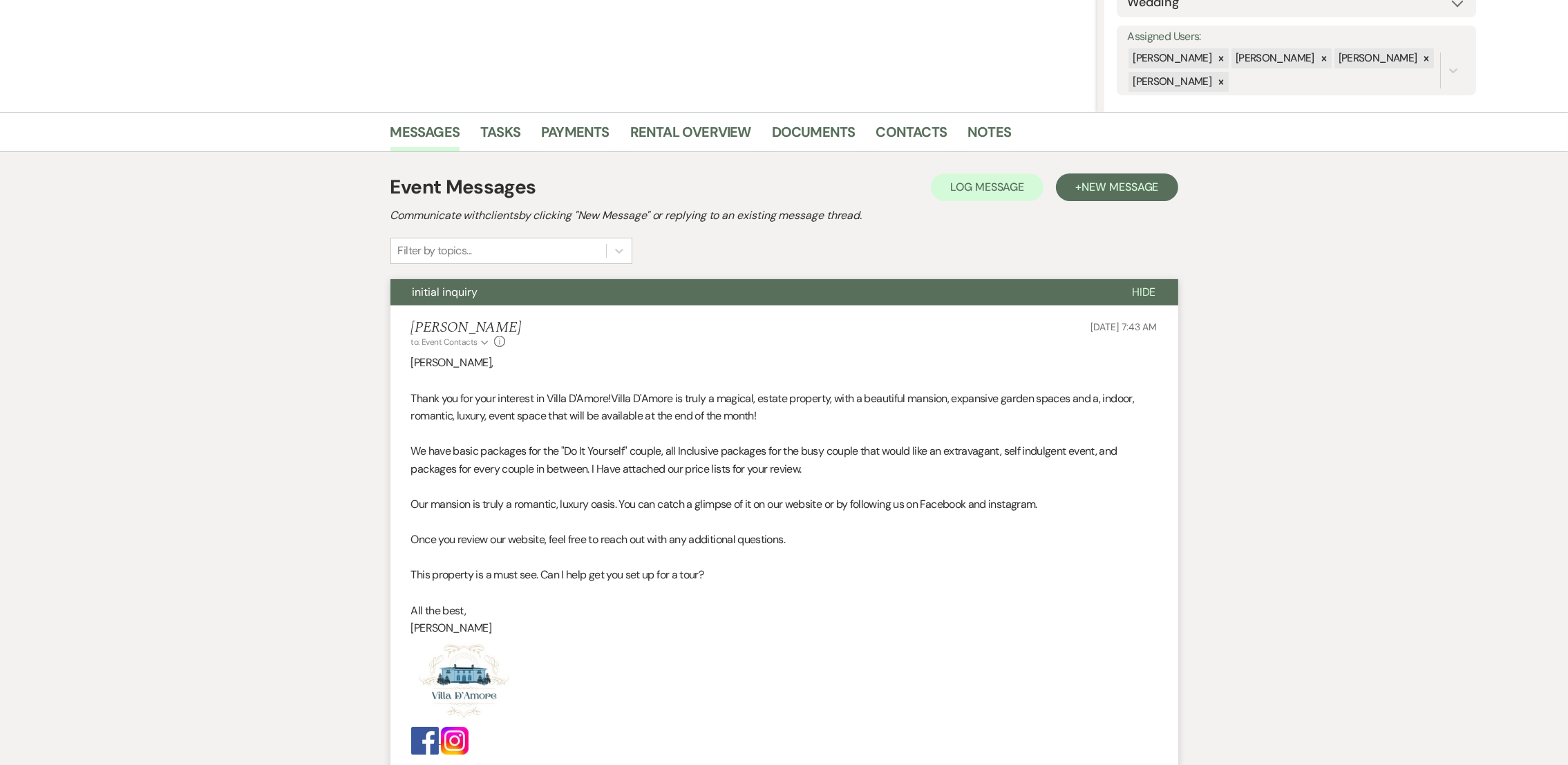
scroll to position [0, 0]
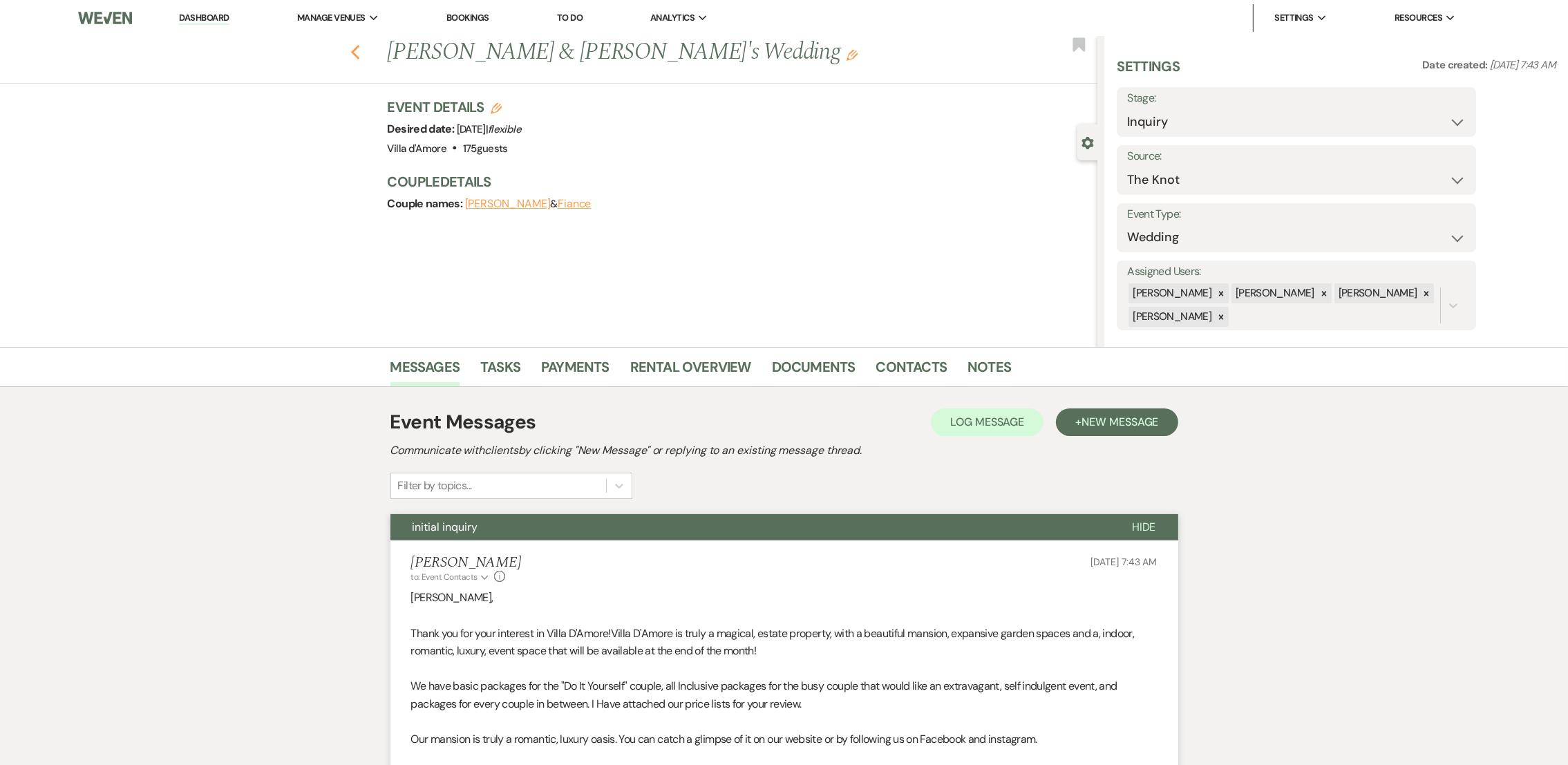
click at [359, 49] on icon "Previous" at bounding box center [355, 53] width 10 height 17
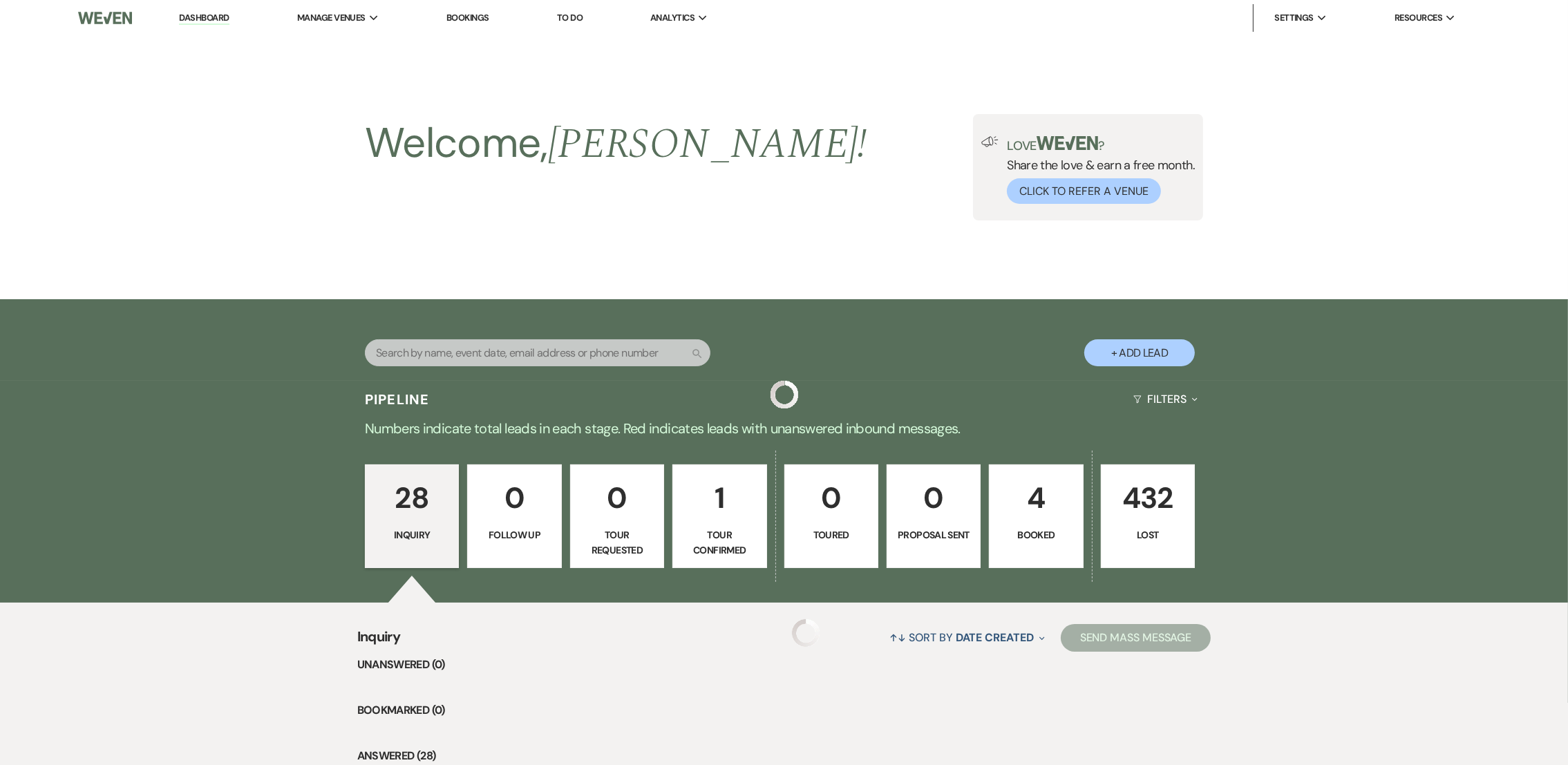
scroll to position [371, 0]
